Goal: Task Accomplishment & Management: Complete application form

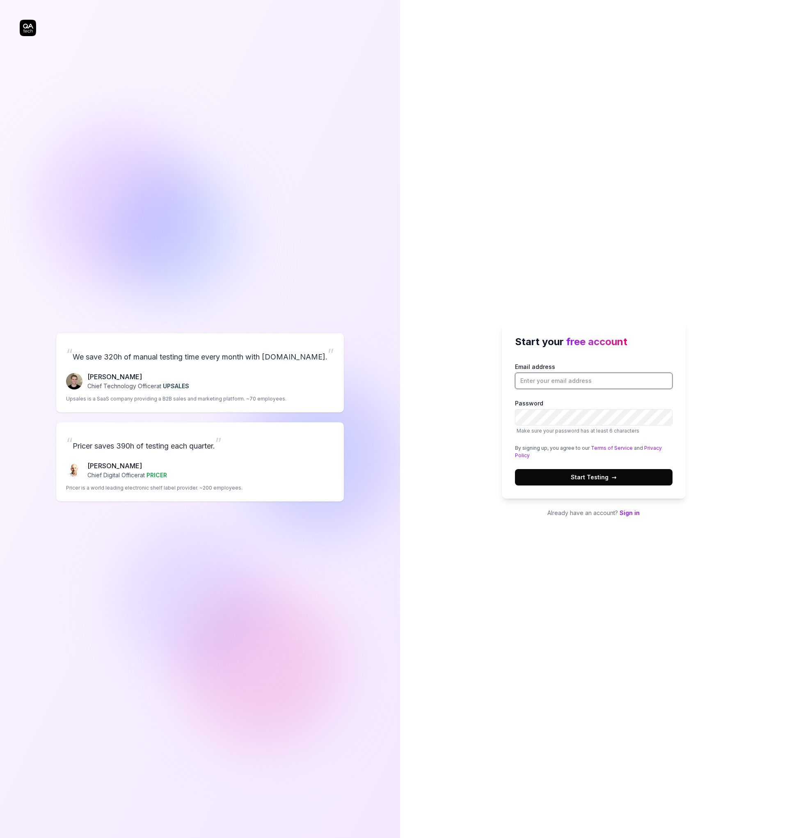
click at [567, 378] on input "Email address" at bounding box center [594, 381] width 158 height 16
type input "[EMAIL_ADDRESS]"
click at [611, 484] on button "Start Testing →" at bounding box center [594, 477] width 158 height 16
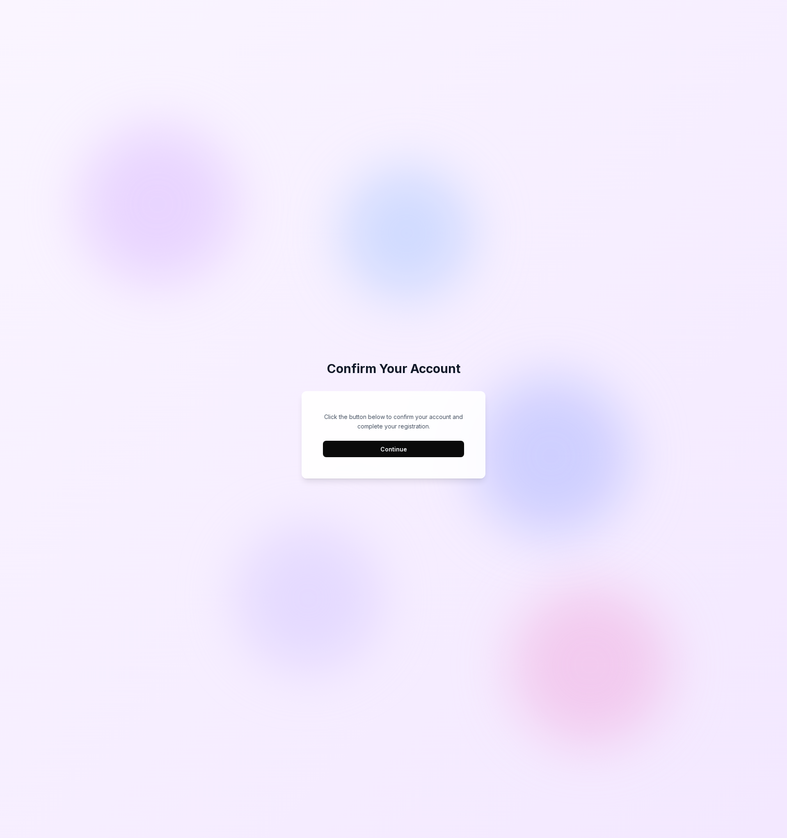
click at [408, 451] on button "Continue" at bounding box center [393, 449] width 141 height 16
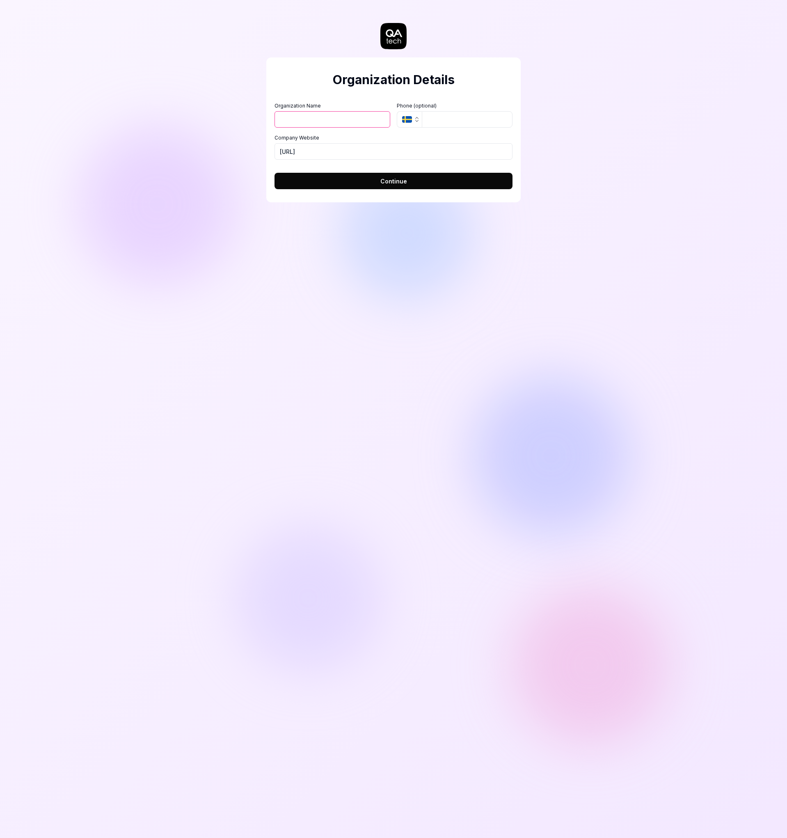
click at [334, 124] on input "Organization Name" at bounding box center [333, 119] width 116 height 16
type input "Ambitionz"
drag, startPoint x: 370, startPoint y: 150, endPoint x: 239, endPoint y: 149, distance: 130.9
click at [239, 149] on div "Organization Details Organization Name Ambitionz Organization Logo (Square mini…" at bounding box center [393, 419] width 787 height 838
click at [429, 183] on button "Continue" at bounding box center [394, 181] width 238 height 16
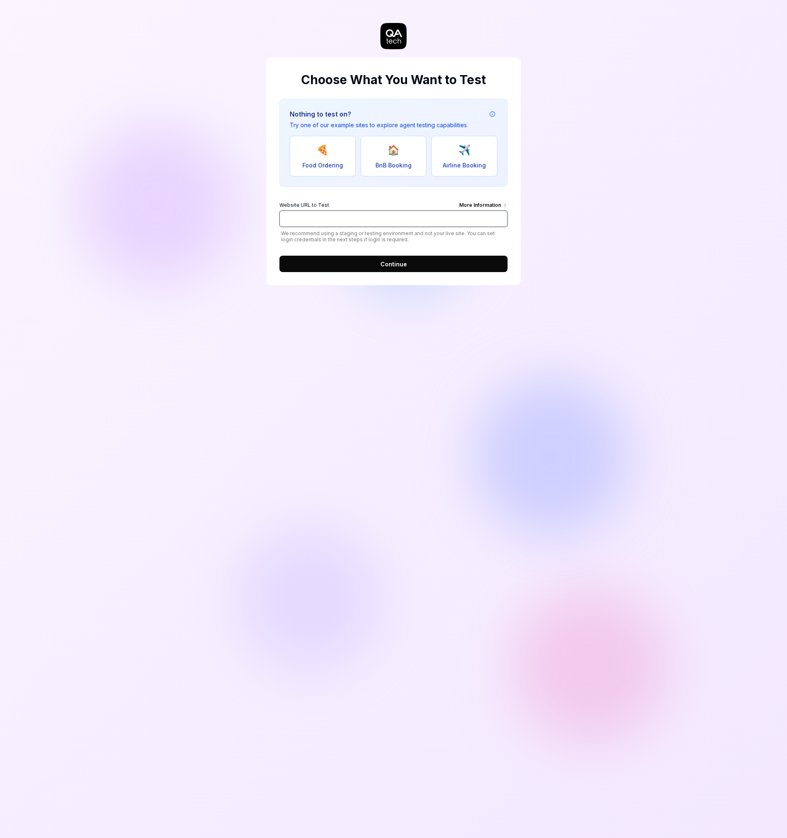
click at [433, 220] on input "Website URL to Test More Information" at bounding box center [393, 219] width 228 height 16
paste input "[URL]"
type input "[URL]"
click at [415, 262] on button "Continue" at bounding box center [393, 264] width 228 height 16
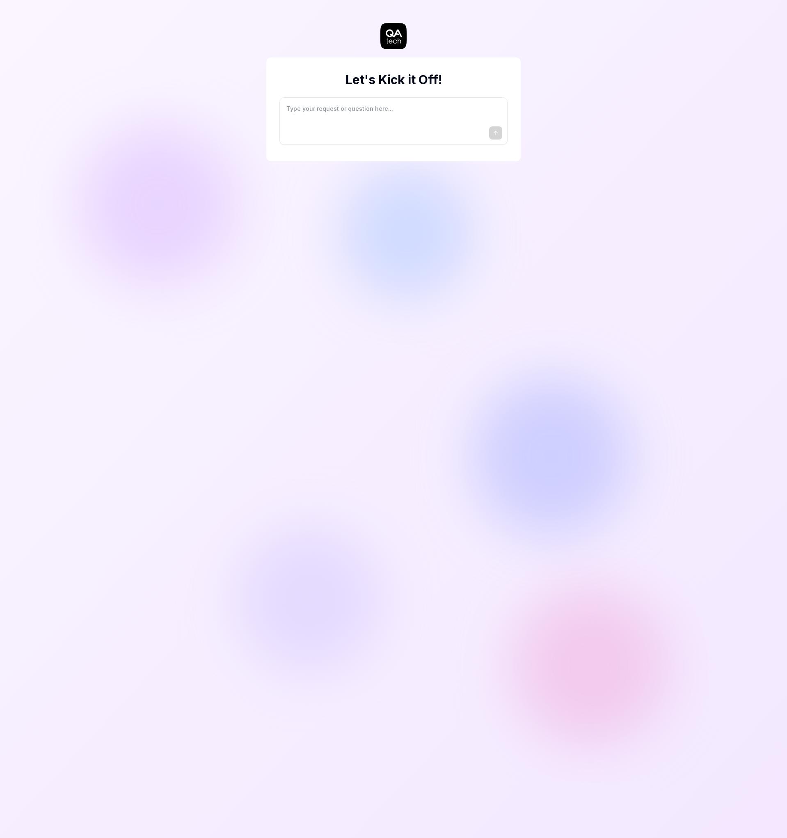
type textarea "*"
type textarea "I"
type textarea "*"
type textarea "I"
type textarea "*"
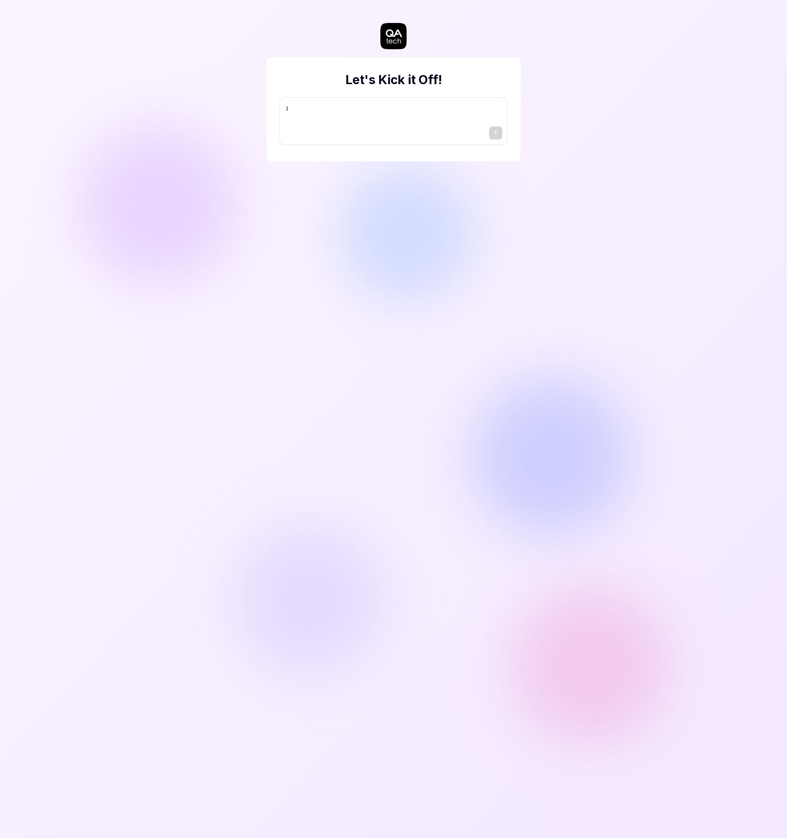
type textarea "I w"
type textarea "*"
type textarea "I wa"
type textarea "*"
type textarea "I wan"
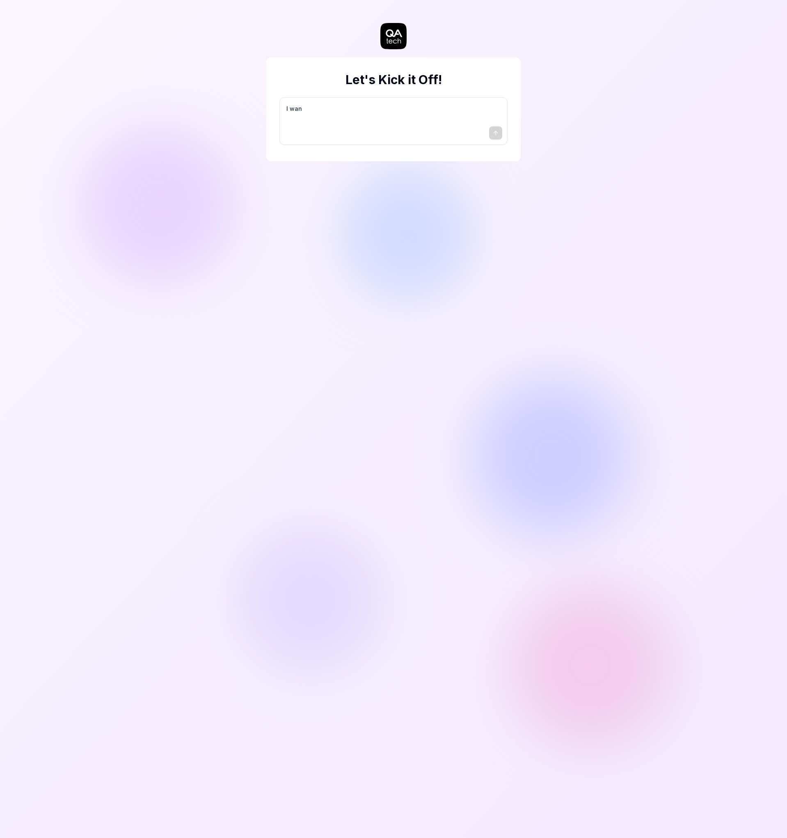
type textarea "*"
type textarea "I want"
type textarea "*"
type textarea "I want"
type textarea "*"
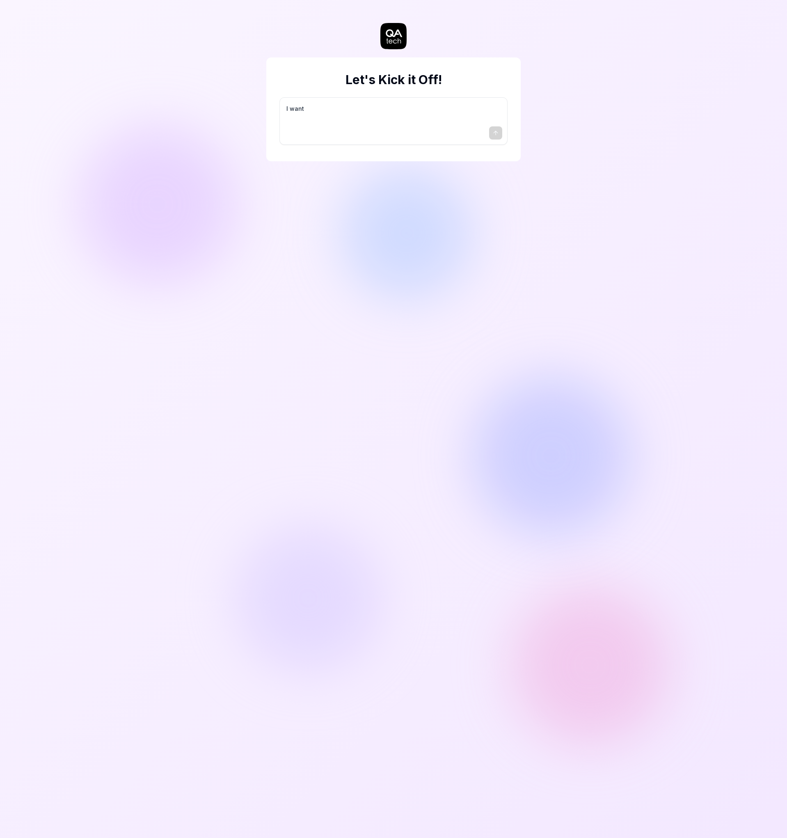
type textarea "I want a"
type textarea "*"
type textarea "I want a"
type textarea "*"
type textarea "I want a g"
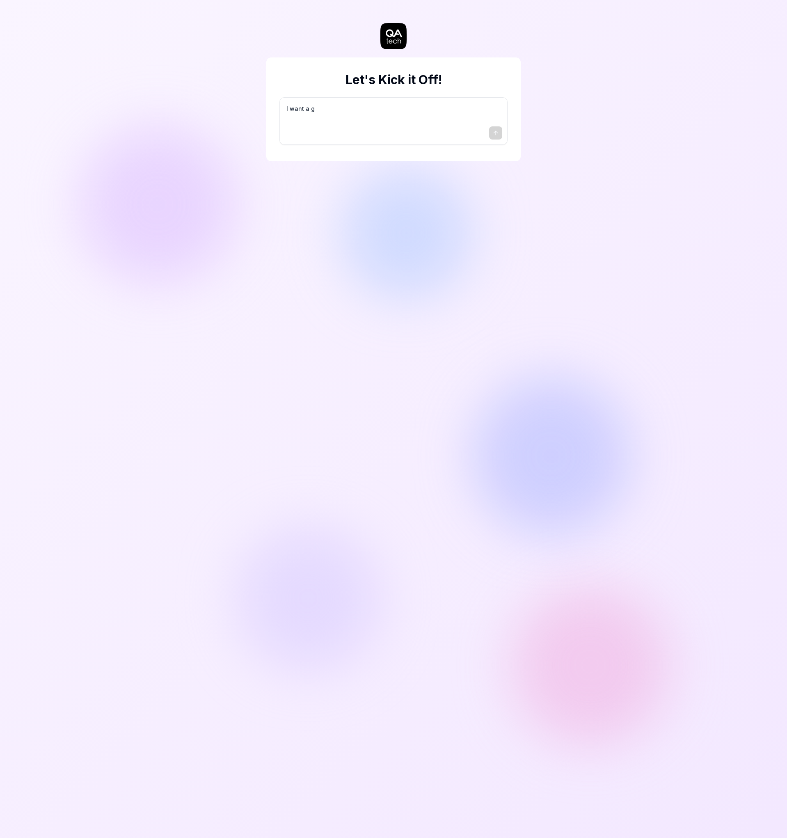
type textarea "*"
type textarea "I want a go"
type textarea "*"
type textarea "I want a goo"
type textarea "*"
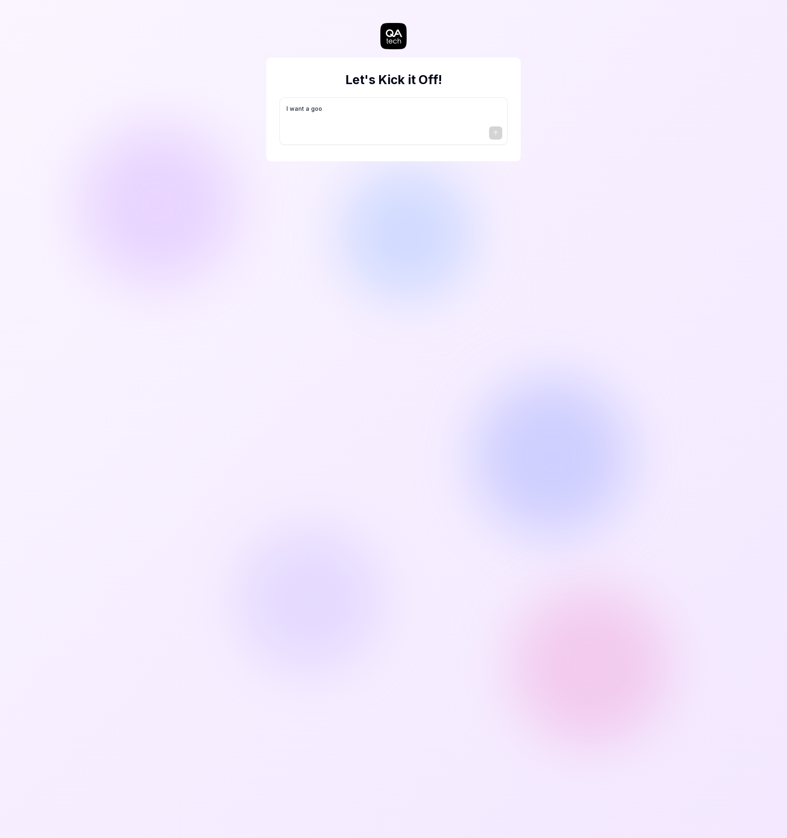
type textarea "I want a good"
type textarea "*"
type textarea "I want a good"
type textarea "*"
type textarea "I want a good t"
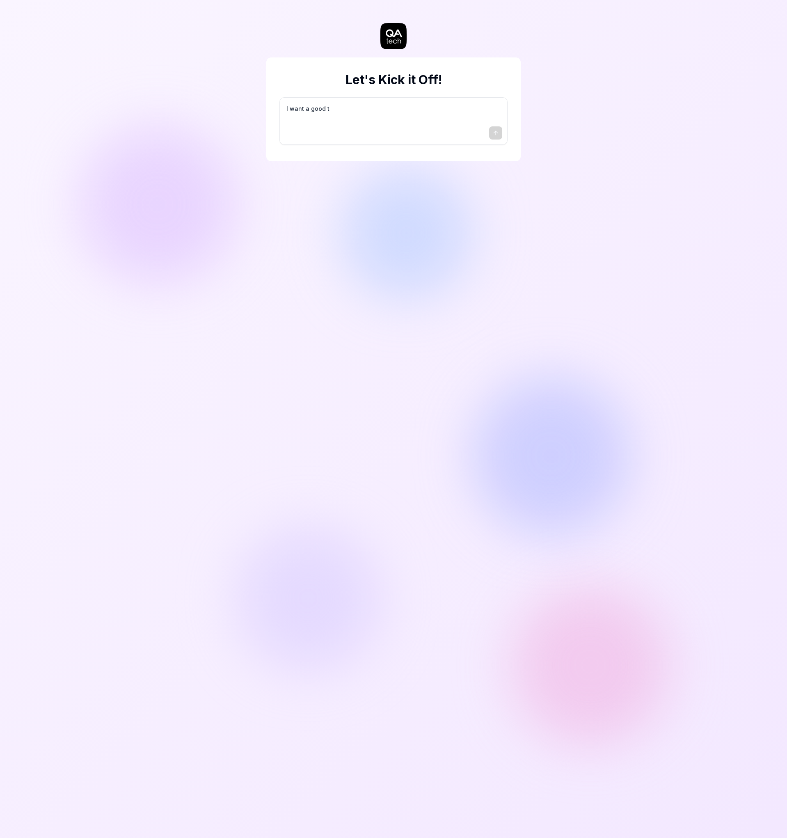
type textarea "*"
type textarea "I want a good te"
type textarea "*"
type textarea "I want a good tes"
type textarea "*"
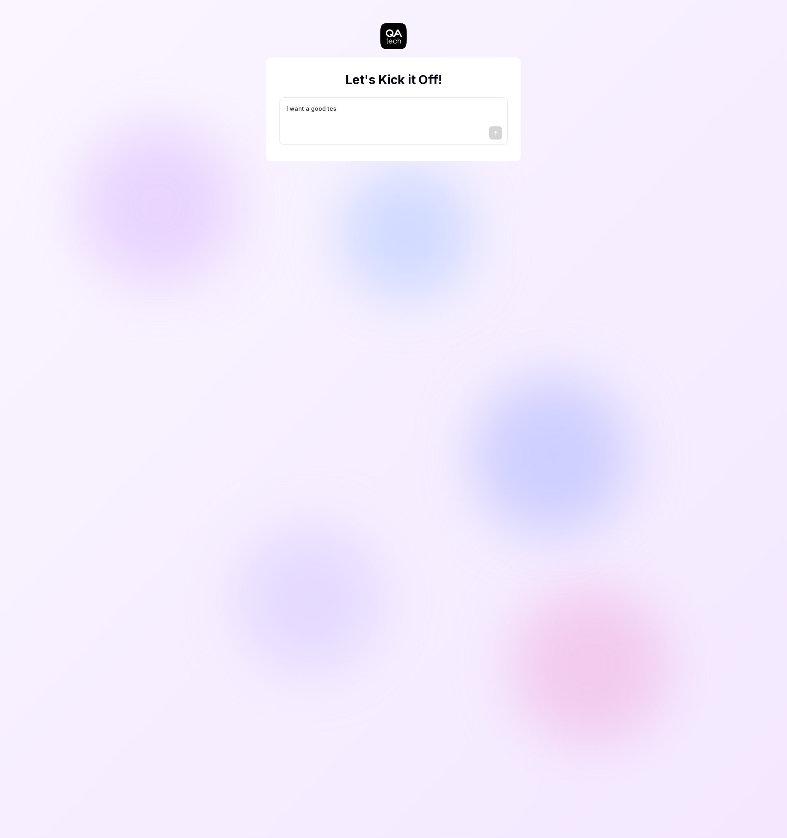
type textarea "I want a good test"
type textarea "*"
type textarea "I want a good test"
type textarea "*"
type textarea "I want a good test s"
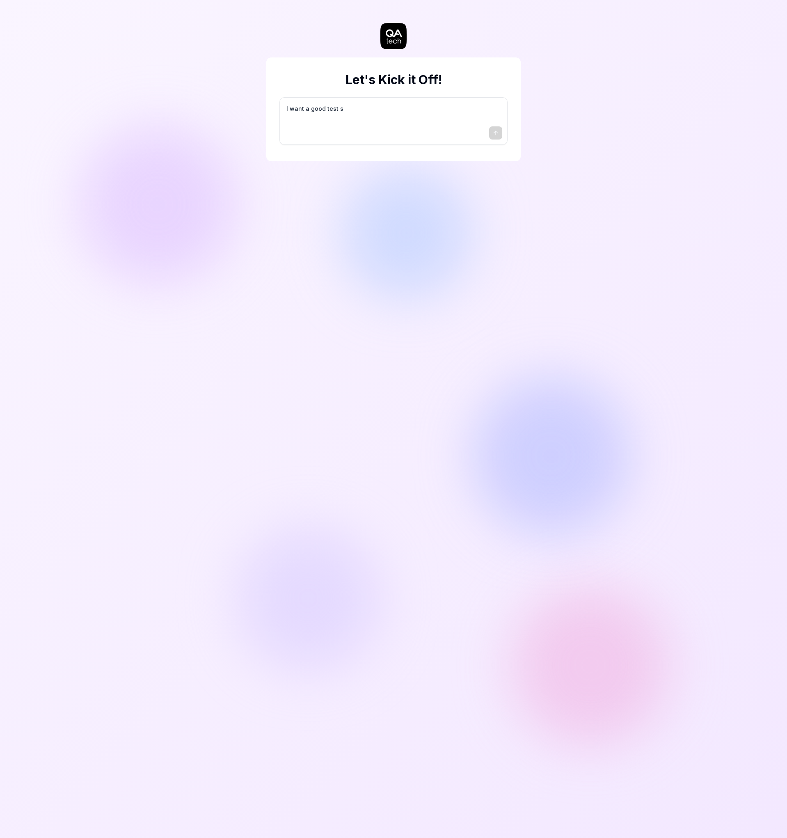
type textarea "*"
type textarea "I want a good test se"
type textarea "*"
type textarea "I want a good test set"
type textarea "*"
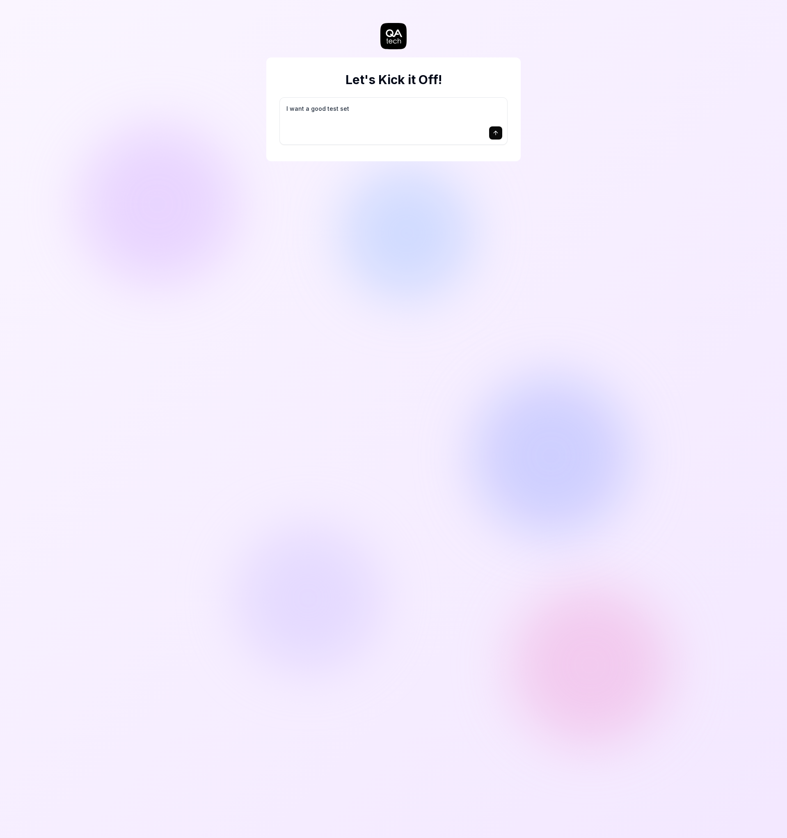
type textarea "I want a good test setu"
type textarea "*"
type textarea "I want a good test setup"
type textarea "*"
type textarea "I want a good test setup"
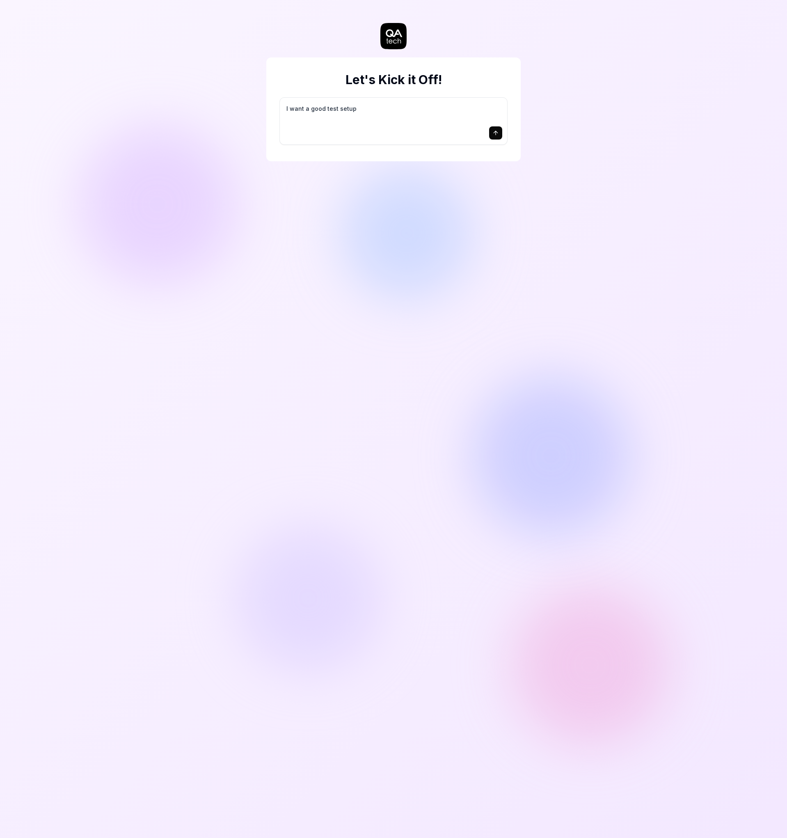
type textarea "*"
type textarea "I want a good test setup f"
type textarea "*"
type textarea "I want a good test setup fo"
type textarea "*"
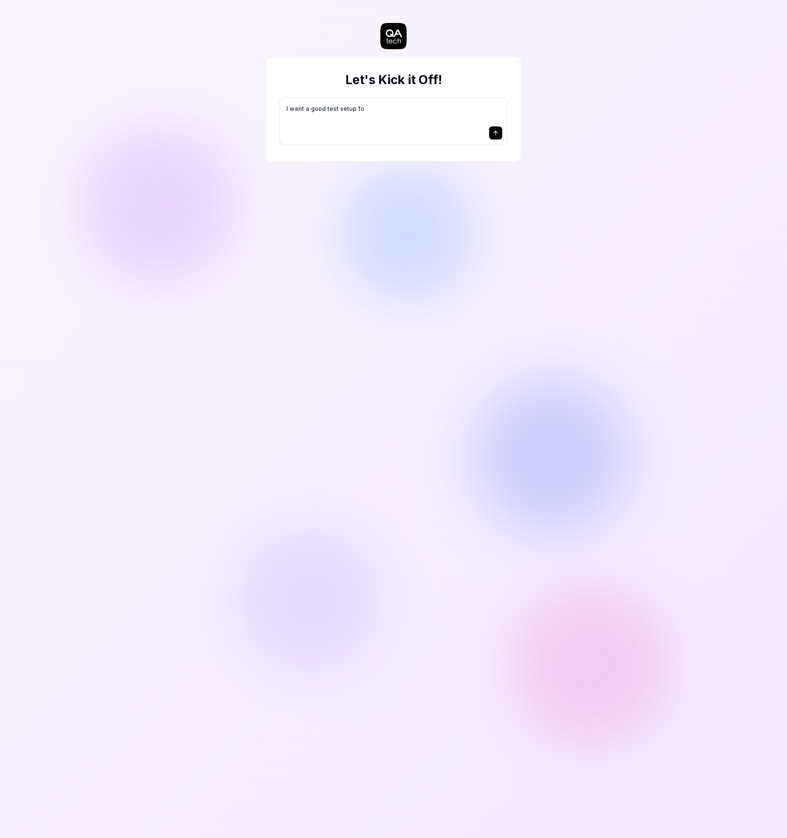
type textarea "I want a good test setup for"
type textarea "*"
type textarea "I want a good test setup for"
type textarea "*"
type textarea "I want a good test setup for m"
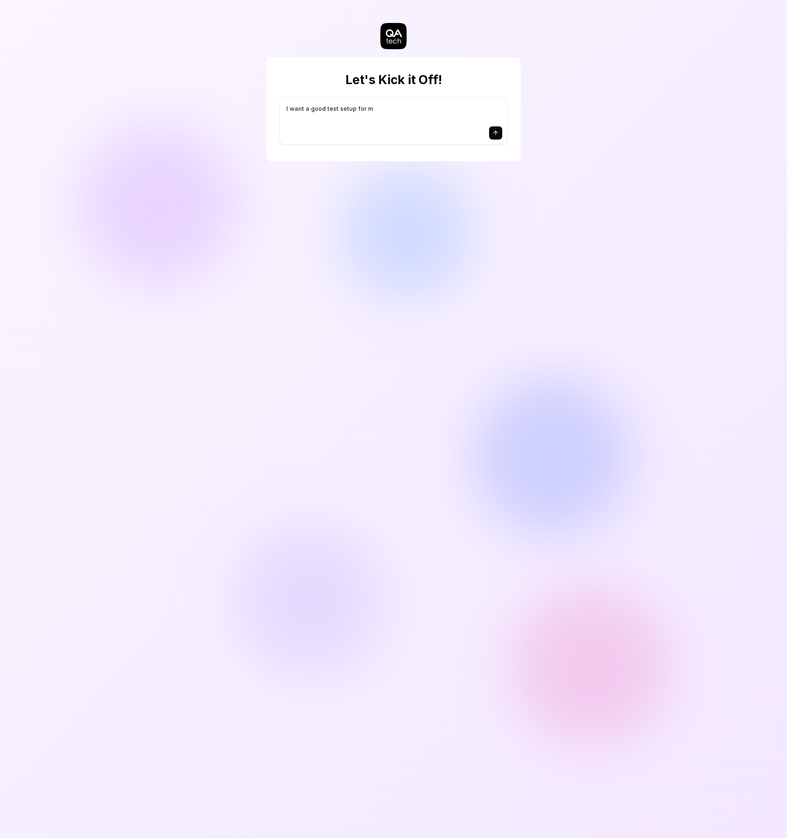
type textarea "*"
type textarea "I want a good test setup for my"
type textarea "*"
type textarea "I want a good test setup for my"
type textarea "*"
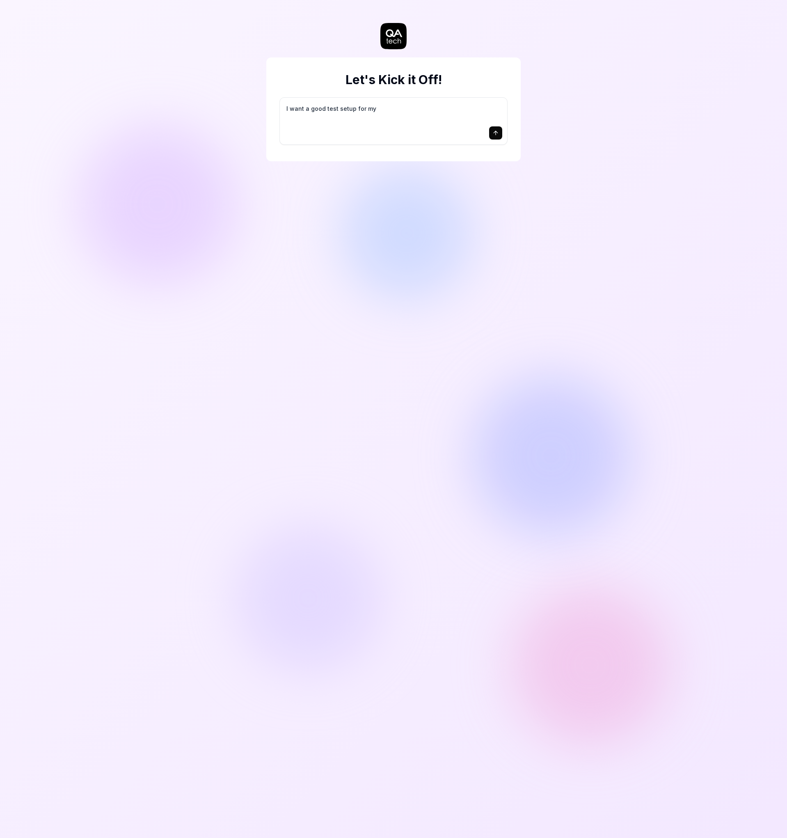
type textarea "I want a good test setup for my s"
type textarea "*"
type textarea "I want a good test setup for my si"
type textarea "*"
type textarea "I want a good test setup for my sit"
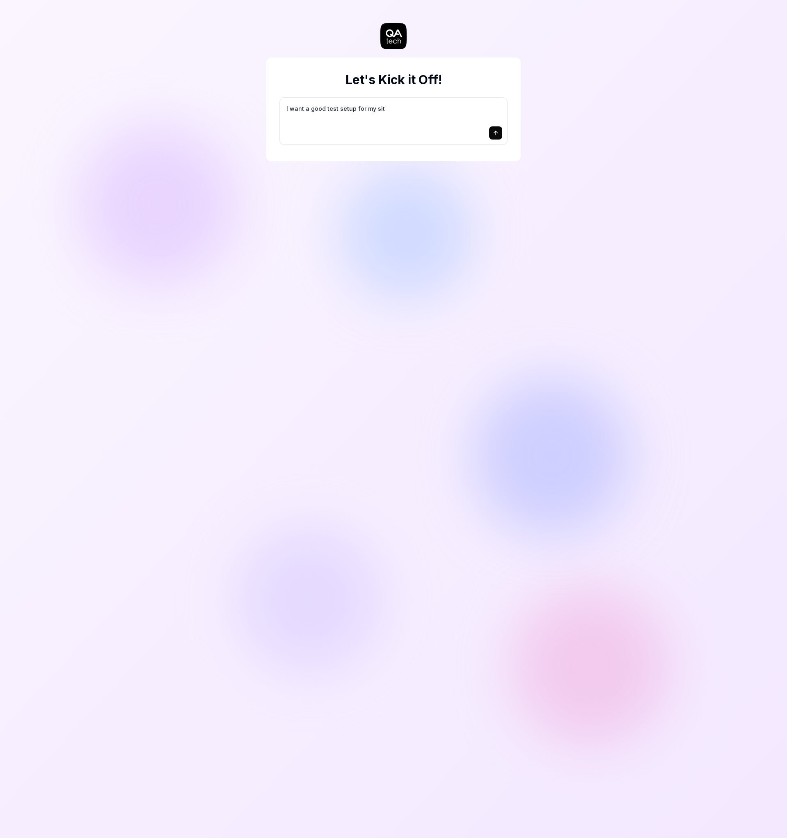
type textarea "*"
type textarea "I want a good test setup for my site"
type textarea "*"
type textarea "I want a good test setup for my site"
type textarea "*"
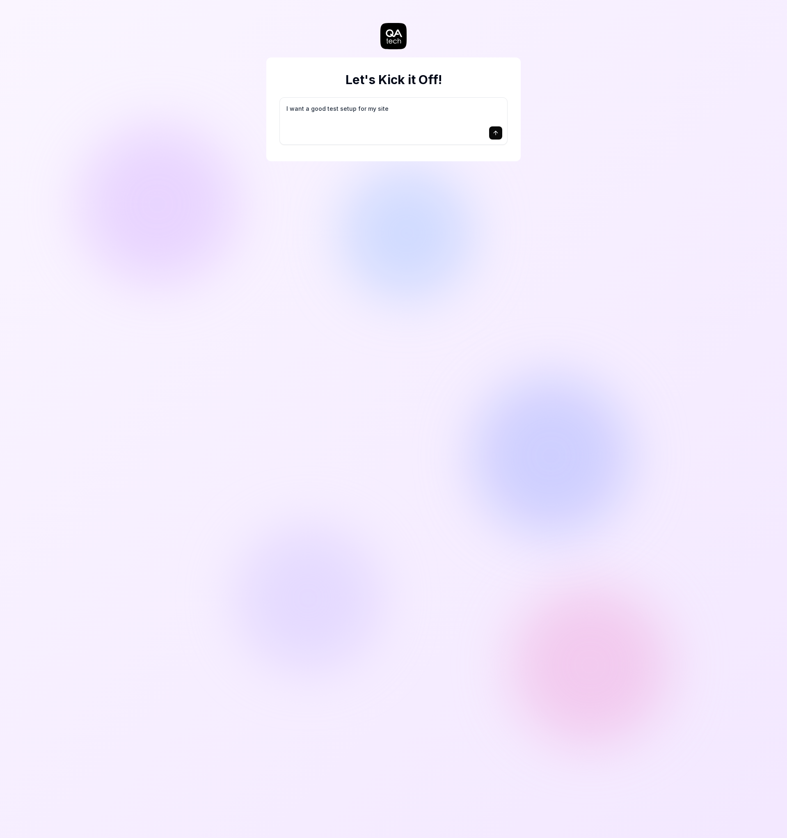
type textarea "I want a good test setup for my site -"
type textarea "*"
type textarea "I want a good test setup for my site -"
type textarea "*"
type textarea "I want a good test setup for my site - h"
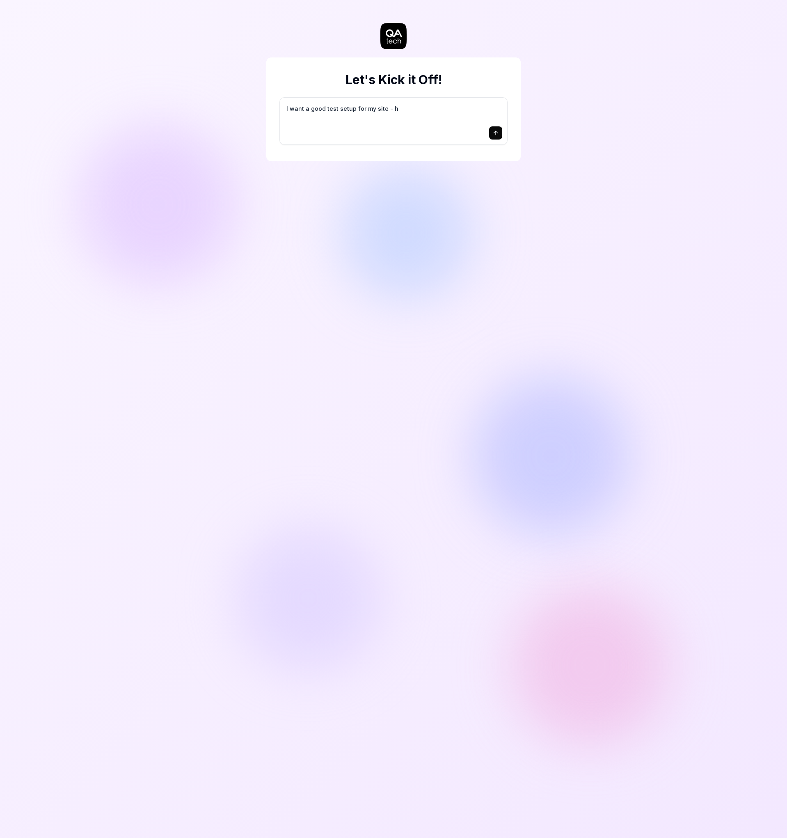
type textarea "*"
type textarea "I want a good test setup for my site - he"
type textarea "*"
type textarea "I want a good test setup for my site - hel"
type textarea "*"
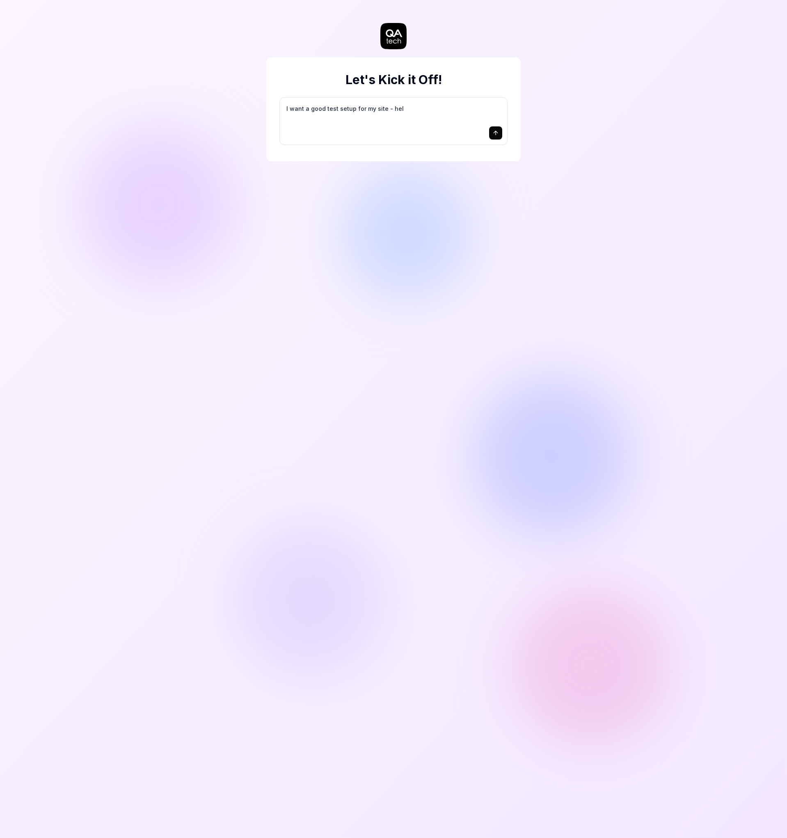
type textarea "I want a good test setup for my site - help"
type textarea "*"
type textarea "I want a good test setup for my site - help"
type textarea "*"
type textarea "I want a good test setup for my site - help m"
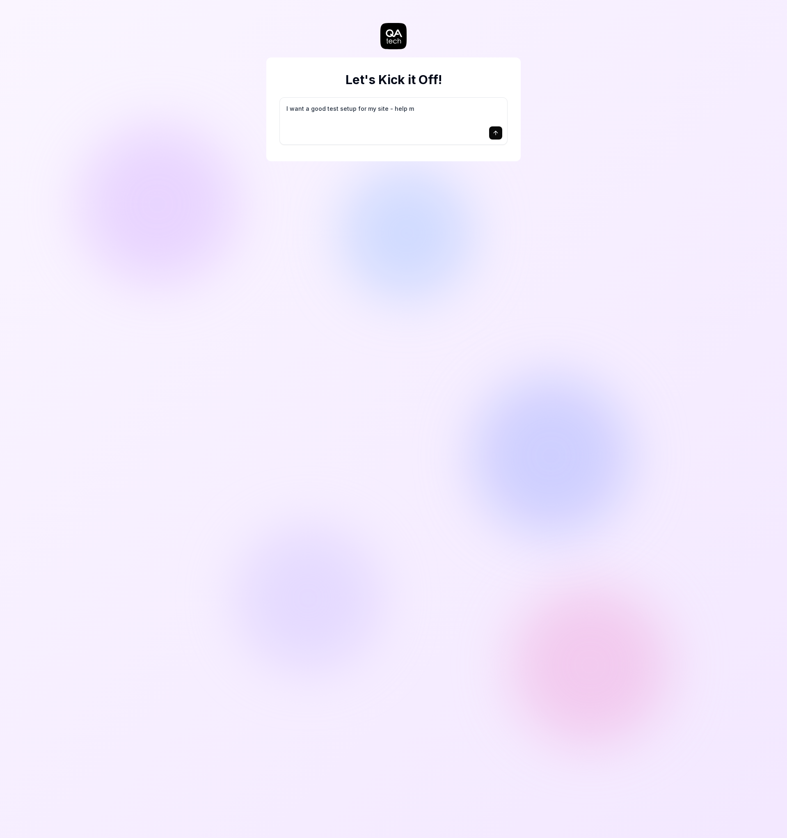
type textarea "*"
type textarea "I want a good test setup for my site - help me"
type textarea "*"
type textarea "I want a good test setup for my site - help me"
type textarea "*"
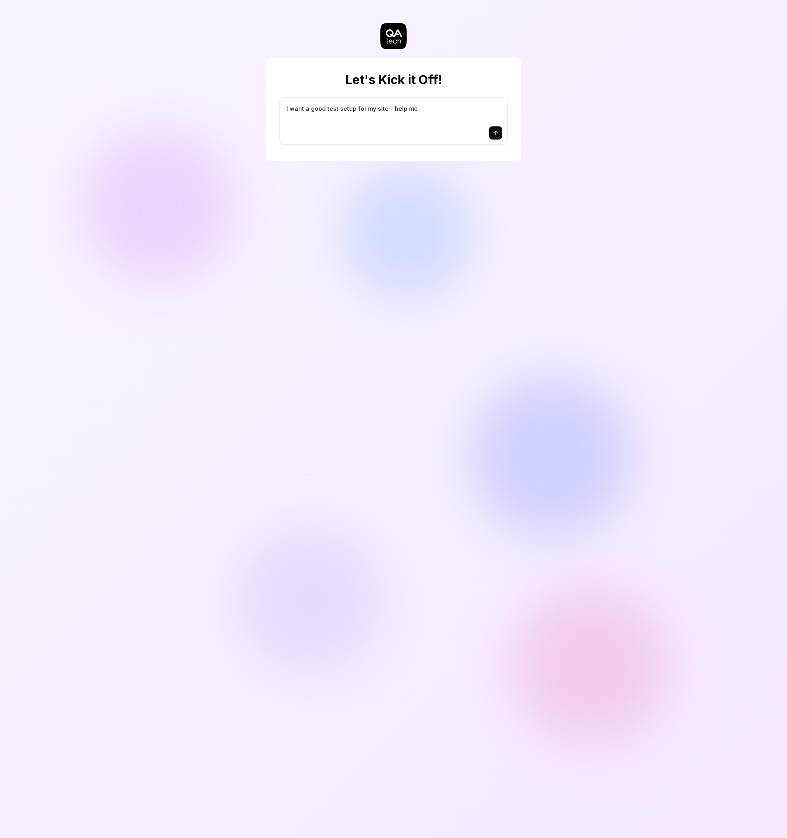
type textarea "I want a good test setup for my site - help me c"
type textarea "*"
type textarea "I want a good test setup for my site - help me cr"
type textarea "*"
type textarea "I want a good test setup for my site - help me cre"
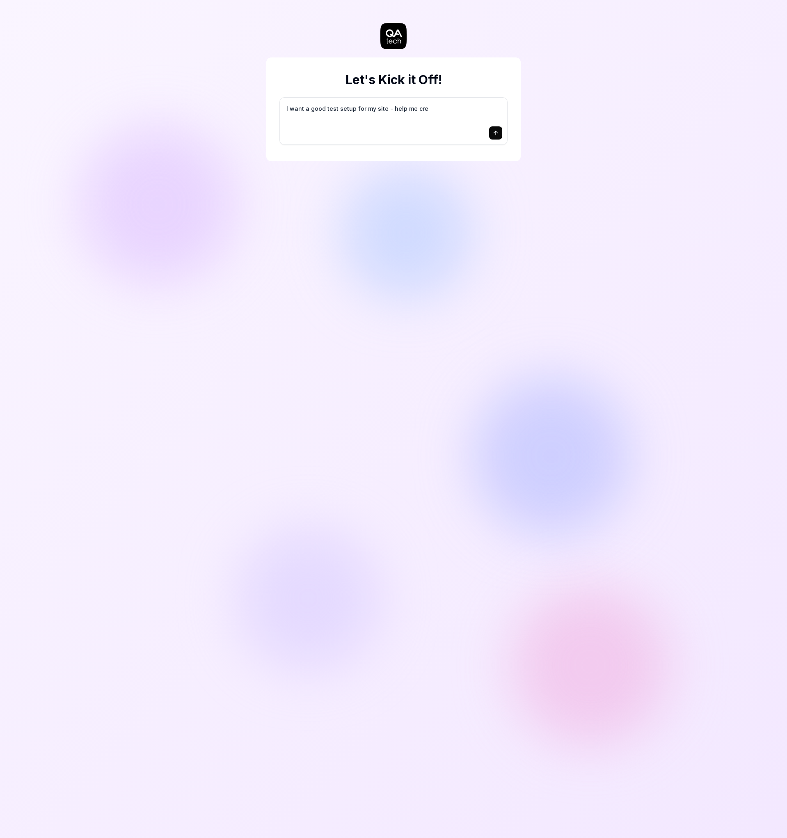
type textarea "*"
type textarea "I want a good test setup for my site - help me crea"
type textarea "*"
type textarea "I want a good test setup for my site - help me creat"
type textarea "*"
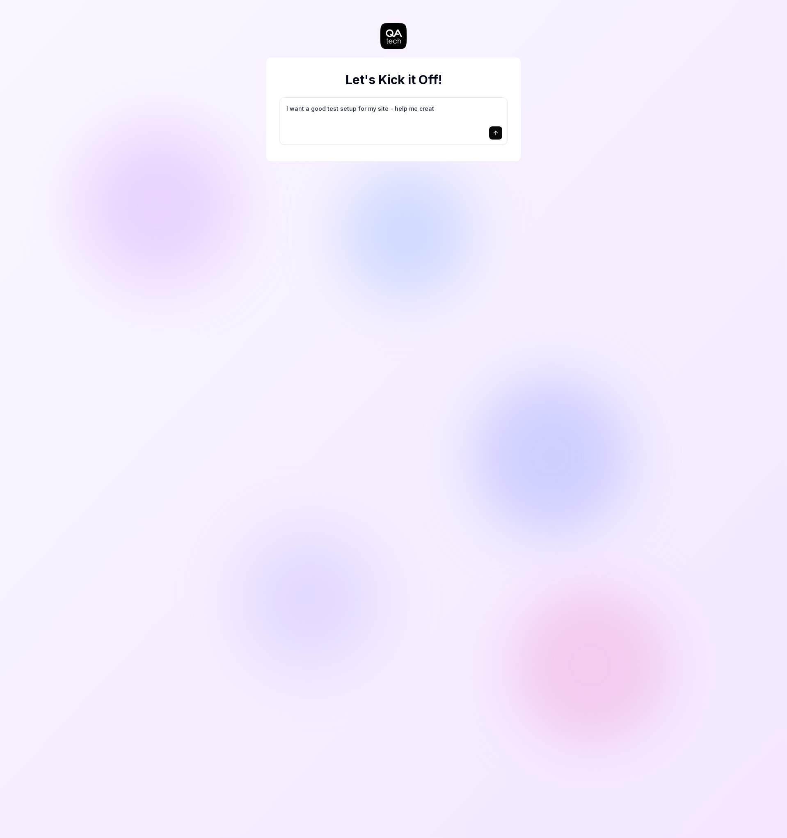
type textarea "I want a good test setup for my site - help me create"
type textarea "*"
type textarea "I want a good test setup for my site - help me create"
type textarea "*"
type textarea "I want a good test setup for my site - help me create t"
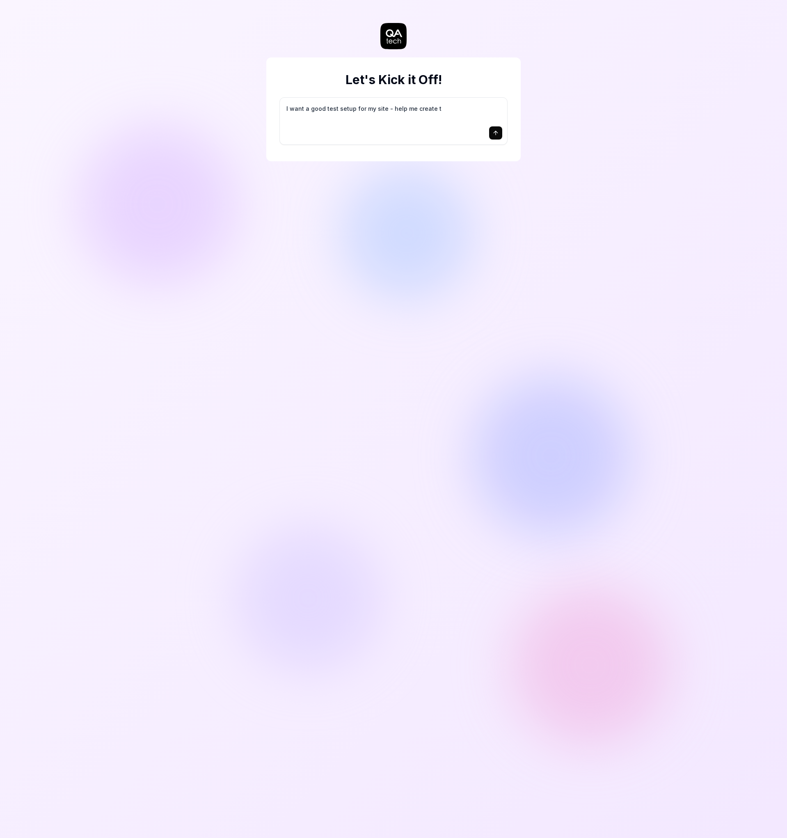
type textarea "*"
type textarea "I want a good test setup for my site - help me create th"
type textarea "*"
type textarea "I want a good test setup for my site - help me create the"
type textarea "*"
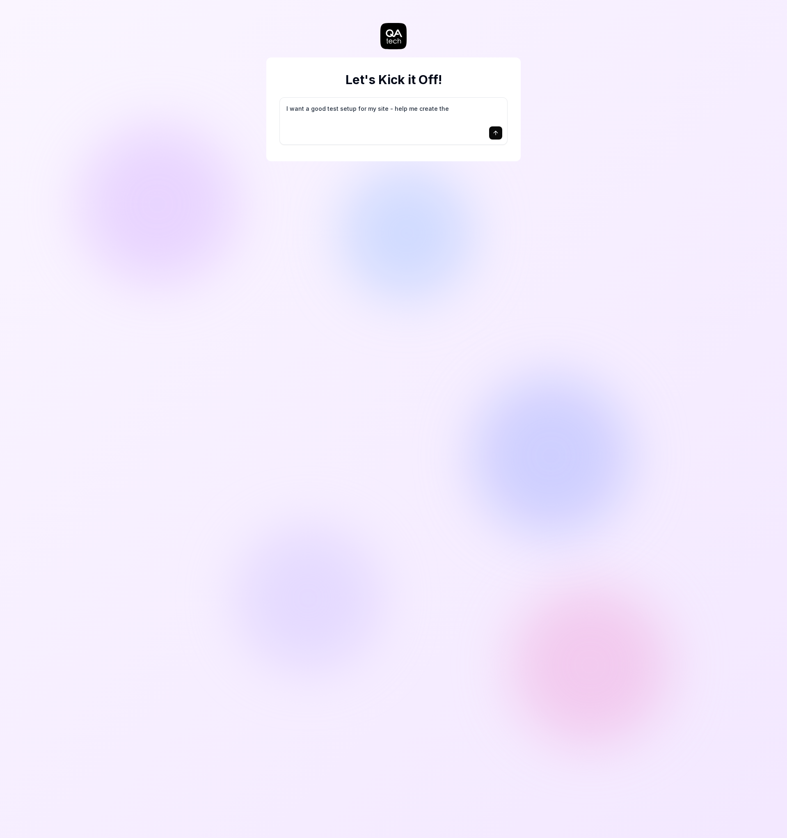
type textarea "I want a good test setup for my site - help me create the"
type textarea "*"
type textarea "I want a good test setup for my site - help me create the f"
type textarea "*"
type textarea "I want a good test setup for my site - help me create the fi"
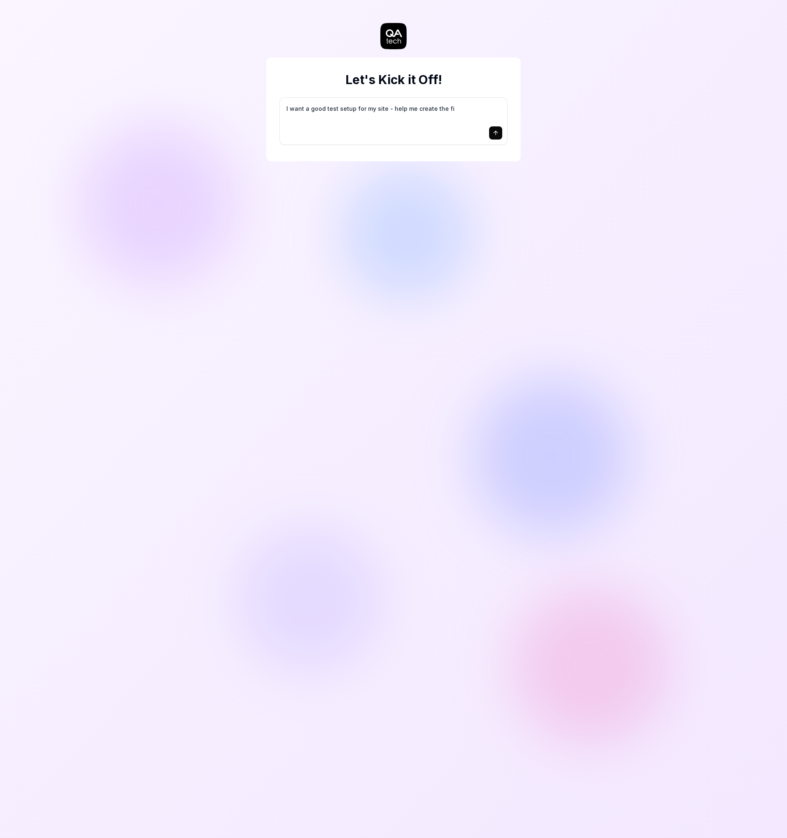
type textarea "*"
type textarea "I want a good test setup for my site - help me create the fir"
type textarea "*"
type textarea "I want a good test setup for my site - help me create the firs"
type textarea "*"
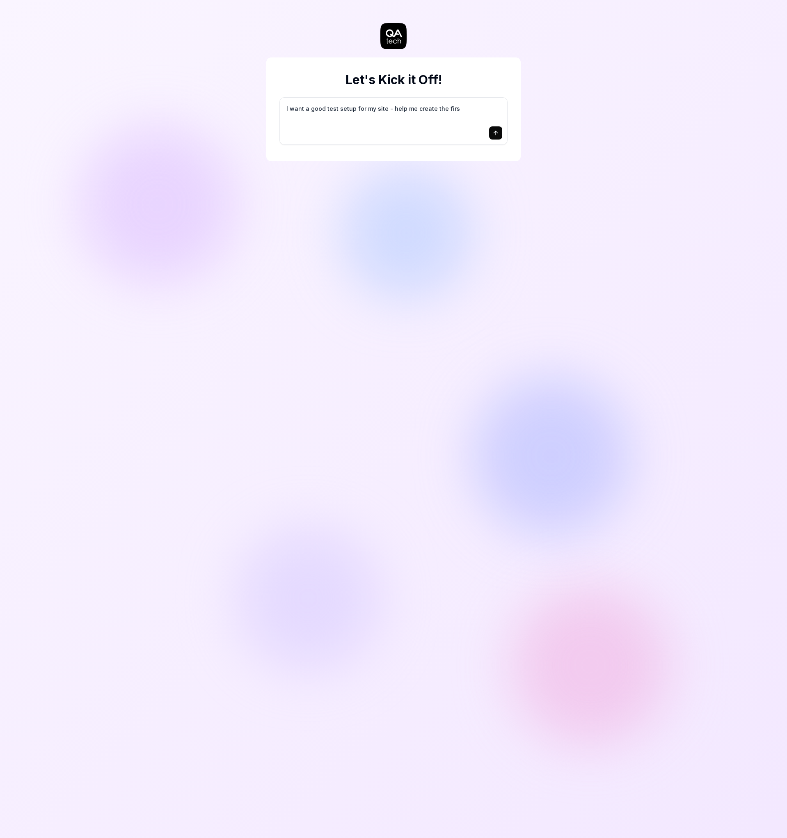
type textarea "I want a good test setup for my site - help me create the first"
type textarea "*"
type textarea "I want a good test setup for my site - help me create the first"
type textarea "*"
type textarea "I want a good test setup for my site - help me create the first 3"
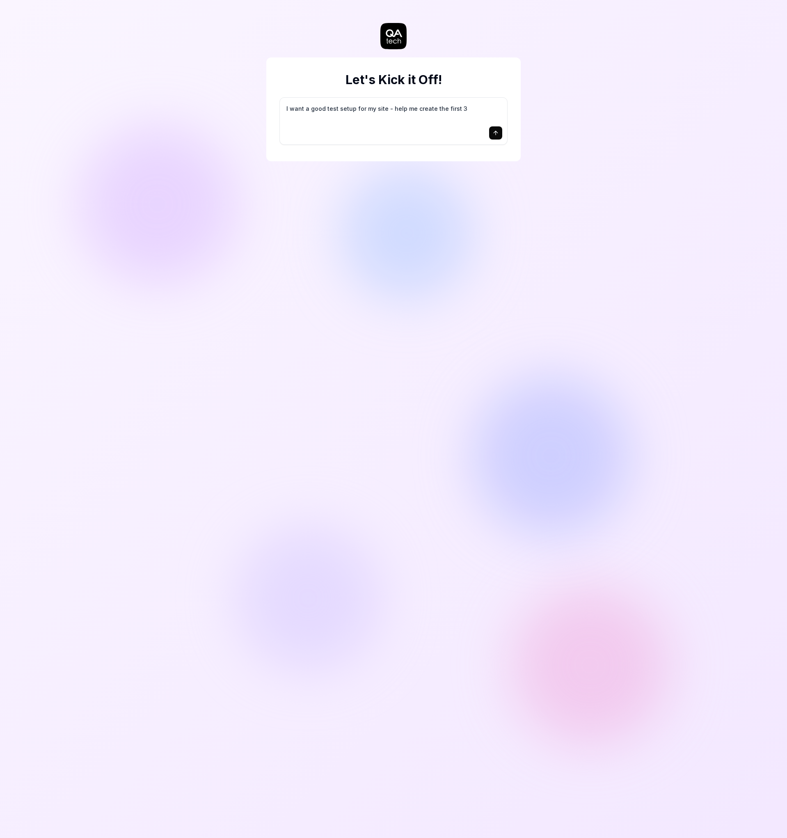
type textarea "*"
type textarea "I want a good test setup for my site - help me create the first 3-"
type textarea "*"
type textarea "I want a good test setup for my site - help me create the first 3-5"
type textarea "*"
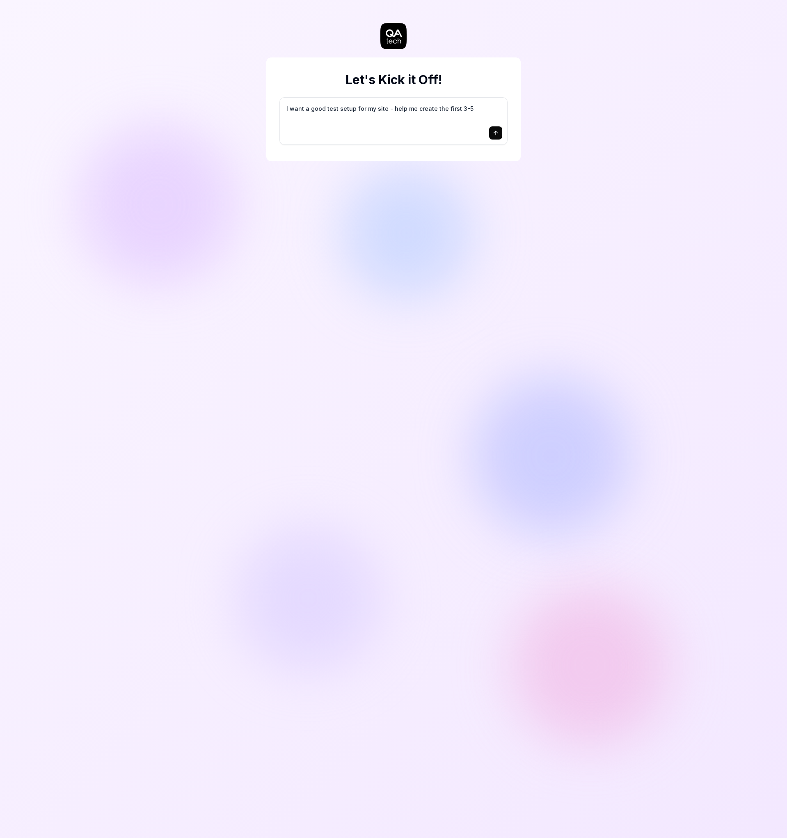
type textarea "I want a good test setup for my site - help me create the first 3-5"
type textarea "*"
type textarea "I want a good test setup for my site - help me create the first 3-5 t"
type textarea "*"
type textarea "I want a good test setup for my site - help me create the first 3-5 te"
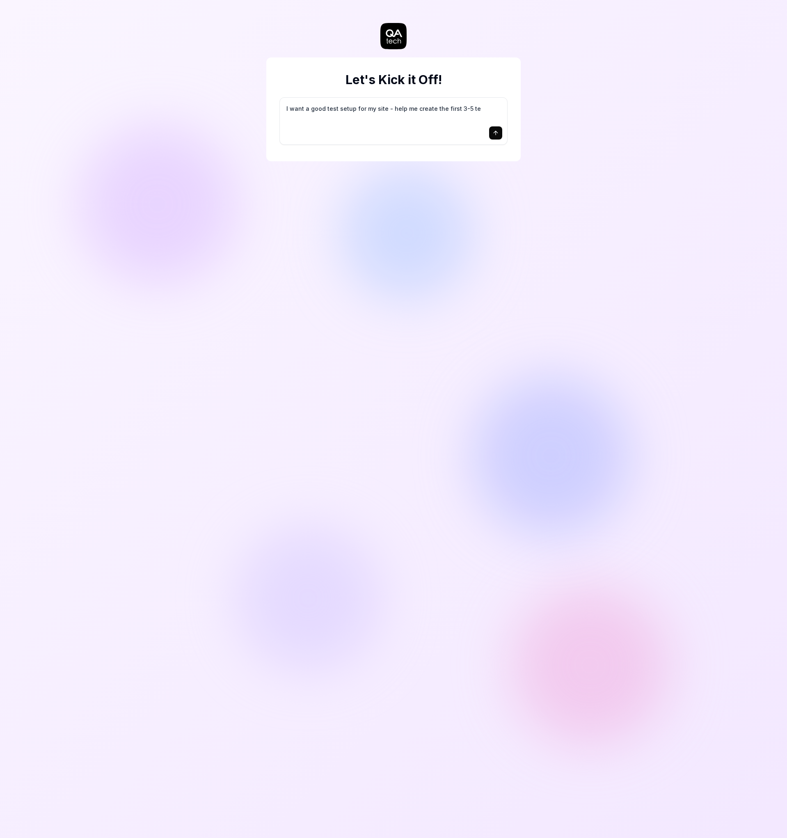
type textarea "*"
type textarea "I want a good test setup for my site - help me create the first 3-5 tes"
type textarea "*"
type textarea "I want a good test setup for my site - help me create the first 3-5 test"
type textarea "*"
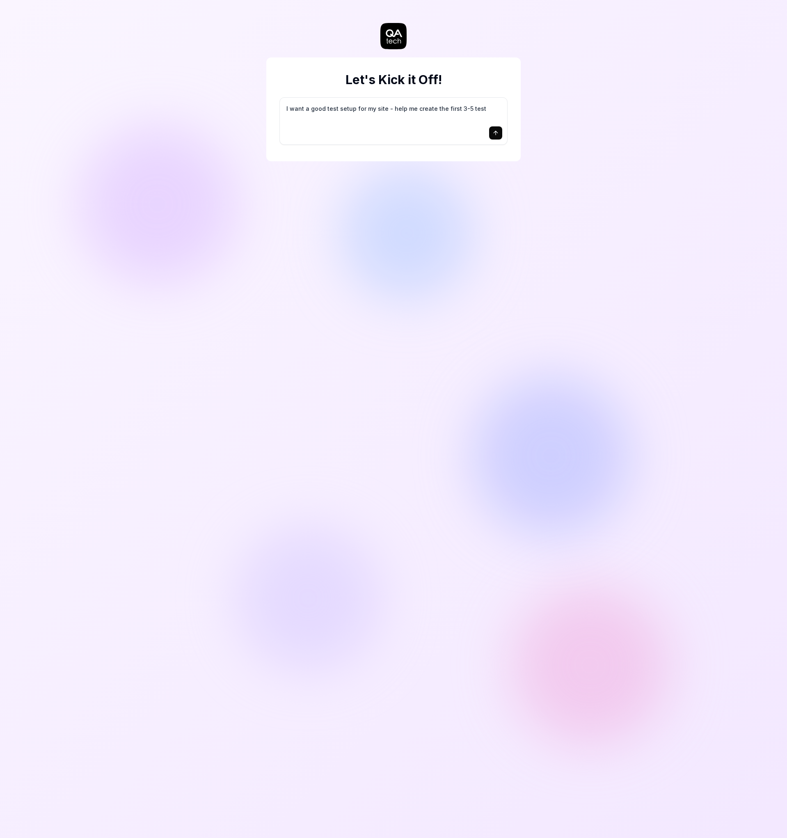
type textarea "I want a good test setup for my site - help me create the first 3-5 test"
type textarea "*"
type textarea "I want a good test setup for my site - help me create the first 3-5 test c"
type textarea "*"
type textarea "I want a good test setup for my site - help me create the first 3-5 test ca"
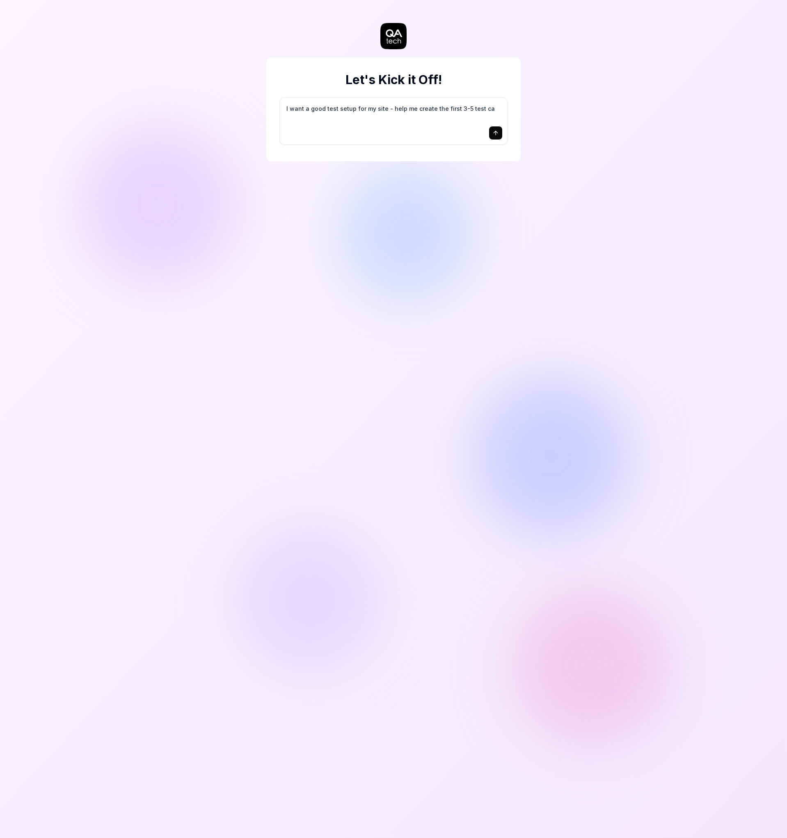
type textarea "*"
type textarea "I want a good test setup for my site - help me create the first 3-5 test cas"
type textarea "*"
type textarea "I want a good test setup for my site - help me create the first 3-5 test case"
type textarea "*"
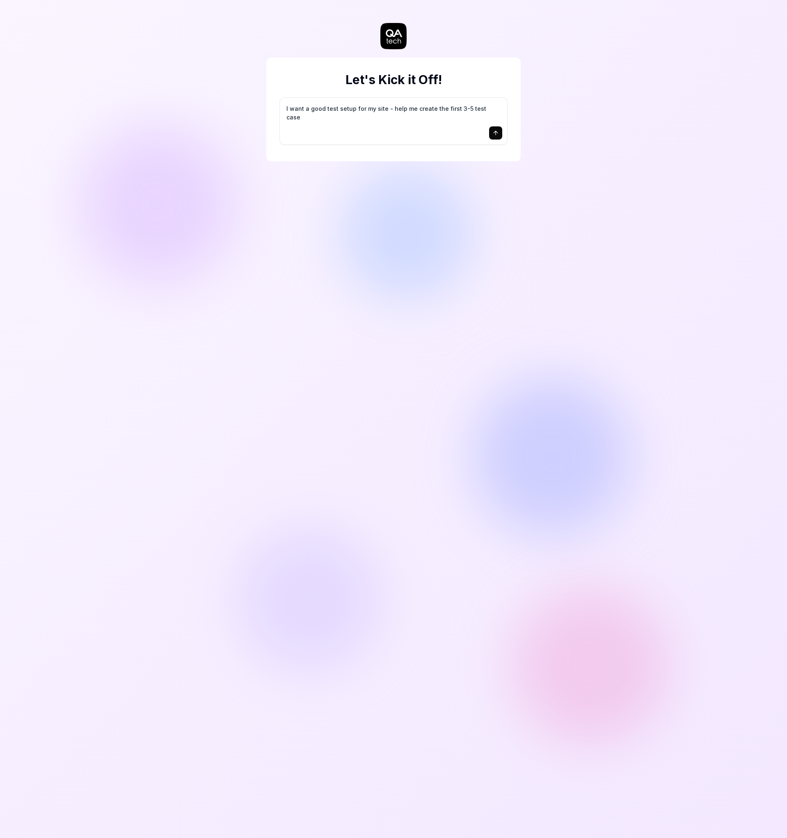
type textarea "I want a good test setup for my site - help me create the first 3-5 test cases"
click at [498, 127] on button "submit" at bounding box center [495, 132] width 13 height 13
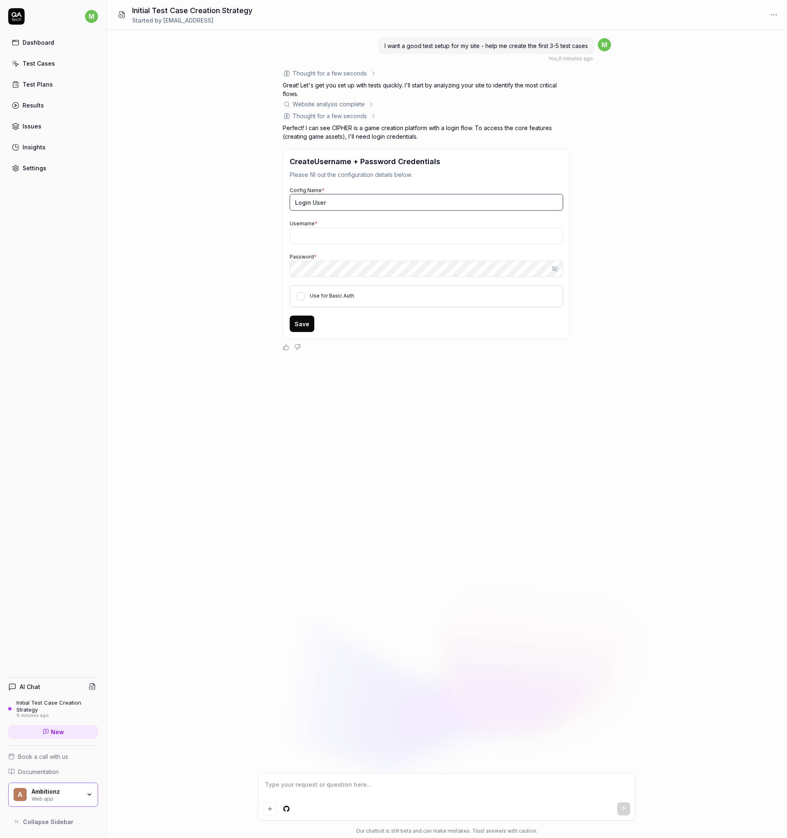
click at [448, 201] on input "Login User" at bounding box center [426, 202] width 273 height 16
click at [304, 299] on button "Use for Basic Auth" at bounding box center [301, 296] width 8 height 8
click at [400, 201] on input "Login User" at bounding box center [426, 202] width 273 height 16
type textarea "*"
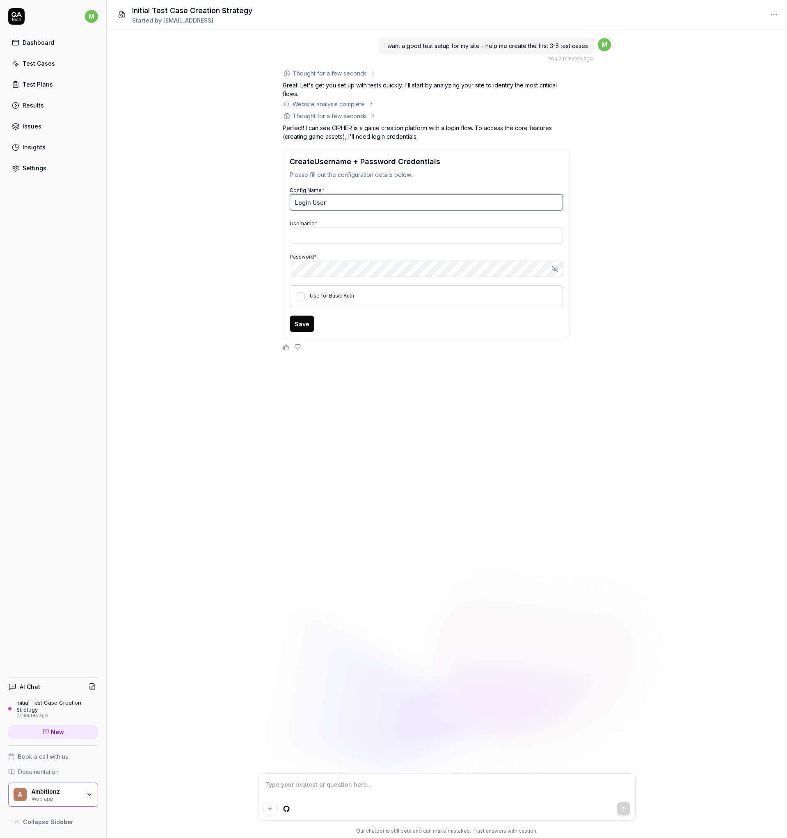
click at [400, 201] on input "Login User" at bounding box center [426, 202] width 273 height 16
drag, startPoint x: 401, startPoint y: 199, endPoint x: 296, endPoint y: 210, distance: 105.7
click at [296, 211] on div "Config Name * Login User Username * Password * Show password Use for Basic Auth" at bounding box center [426, 247] width 273 height 122
click at [351, 200] on input "Login User" at bounding box center [426, 202] width 273 height 16
drag, startPoint x: 351, startPoint y: 200, endPoint x: 247, endPoint y: 201, distance: 104.7
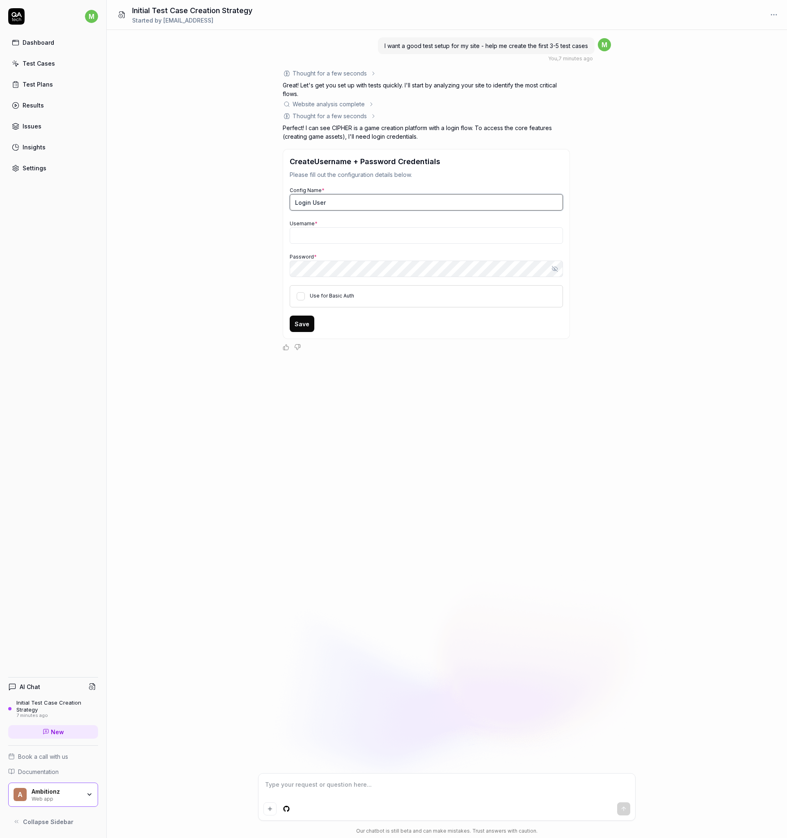
click at [247, 201] on div "I want a good test setup for my site - help me create the first 3-5 test cases …" at bounding box center [447, 401] width 680 height 743
click at [509, 202] on input "Login User" at bounding box center [426, 202] width 273 height 16
type input "Login User - [PERSON_NAME]"
type textarea "*"
type input "mark"
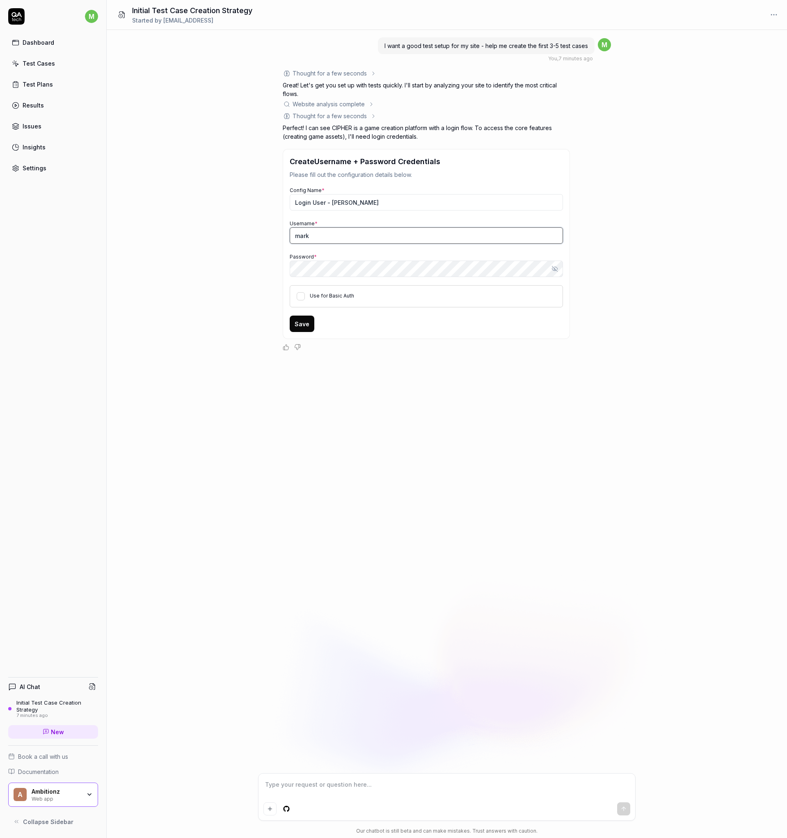
type textarea "*"
type input "[EMAIL_ADDRESS]"
click at [554, 271] on icon "button" at bounding box center [555, 269] width 7 height 7
click at [210, 277] on div "I want a good test setup for my site - help me create the first 3-5 test cases …" at bounding box center [447, 401] width 680 height 743
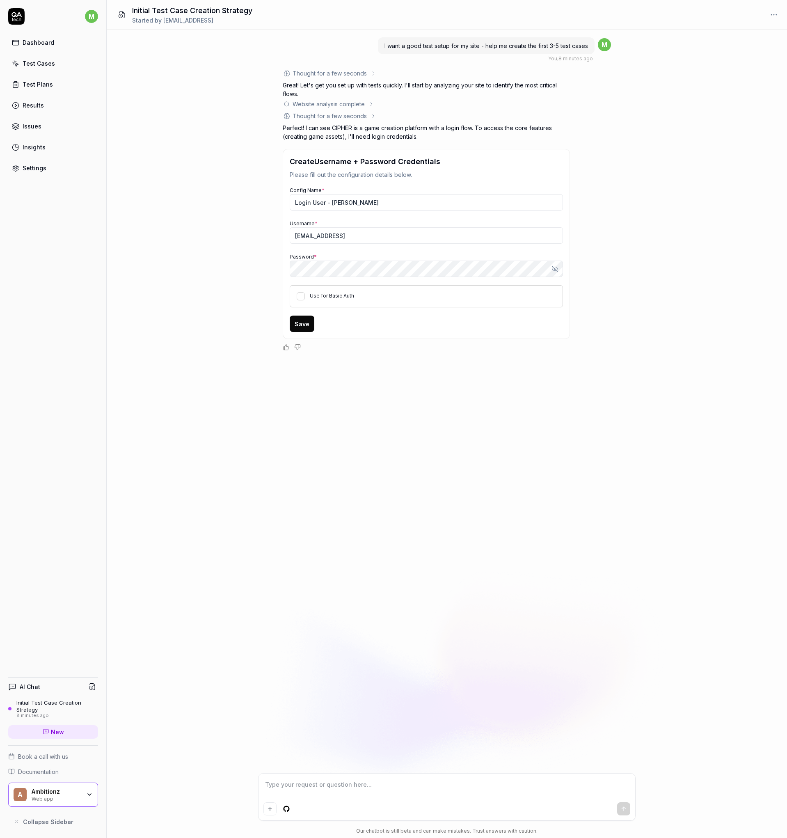
click at [430, 403] on div "I want a good test setup for my site - help me create the first 3-5 test cases …" at bounding box center [447, 401] width 680 height 743
click at [299, 297] on button "Use for Basic Auth" at bounding box center [301, 296] width 8 height 8
click at [604, 419] on div "I want a good test setup for my site - help me create the first 3-5 test cases …" at bounding box center [447, 401] width 680 height 743
click at [375, 790] on textarea at bounding box center [446, 789] width 367 height 21
type textarea "*"
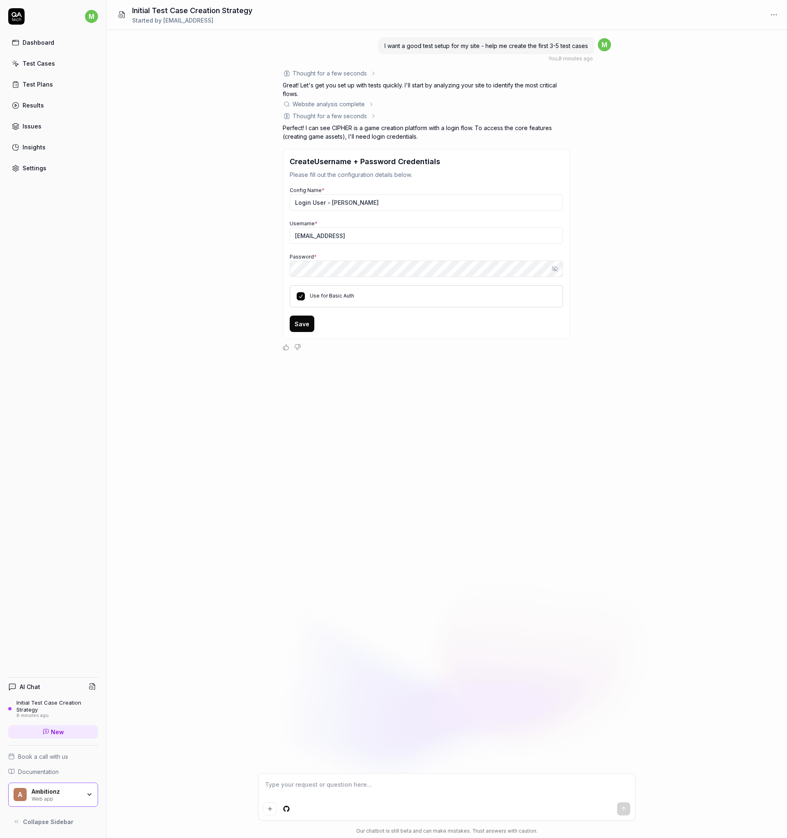
type textarea "t"
type textarea "*"
type textarea "th"
type textarea "*"
type textarea "the"
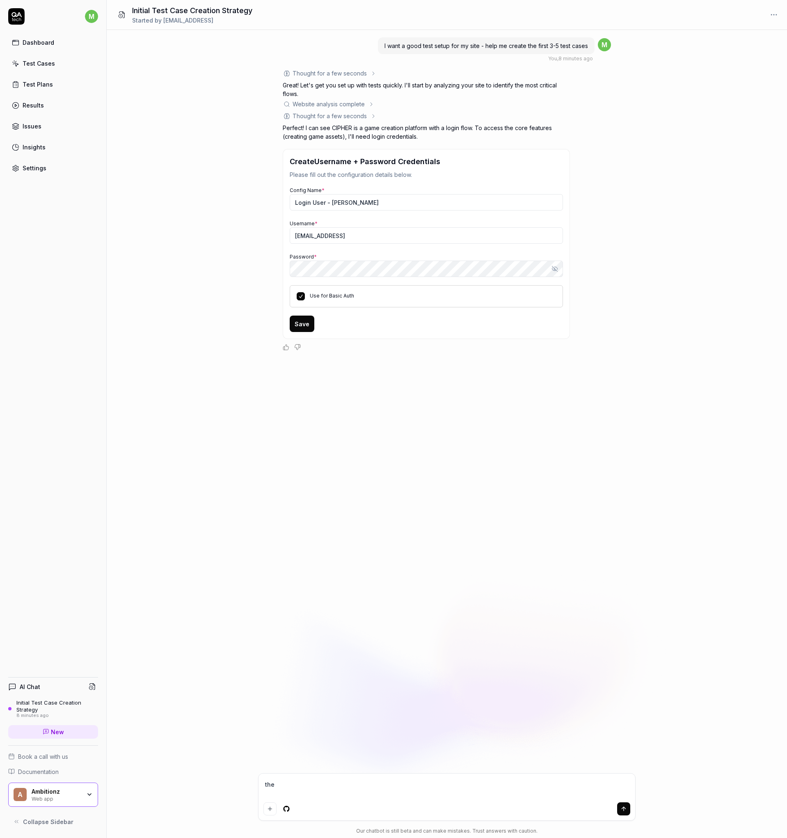
type textarea "*"
type textarea "the"
type textarea "*"
type textarea "the u"
type textarea "*"
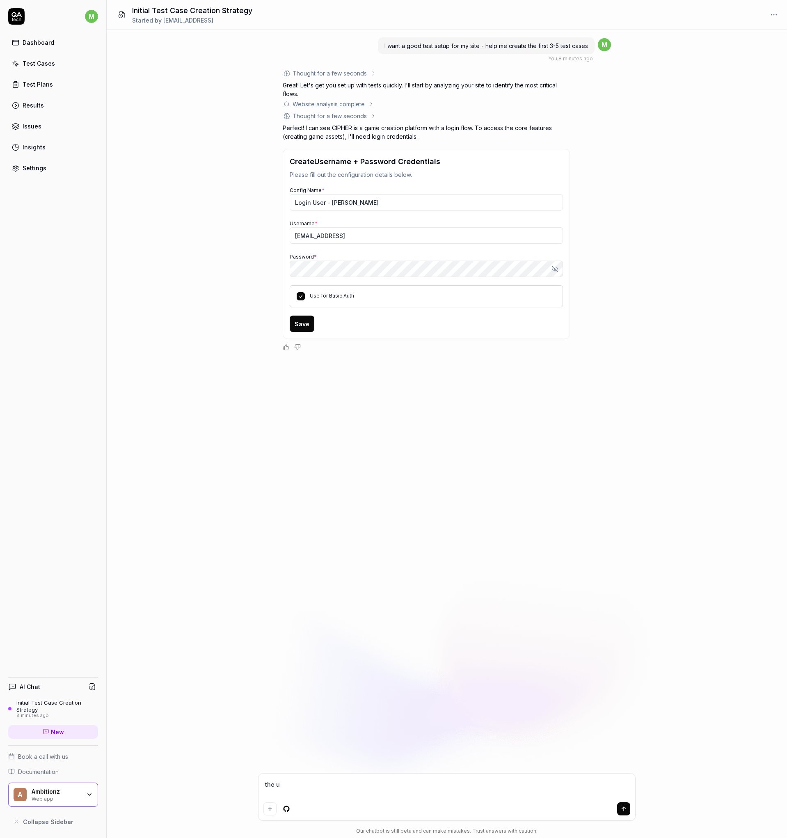
type textarea "the us"
type textarea "*"
type textarea "the use"
type textarea "*"
type textarea "the user"
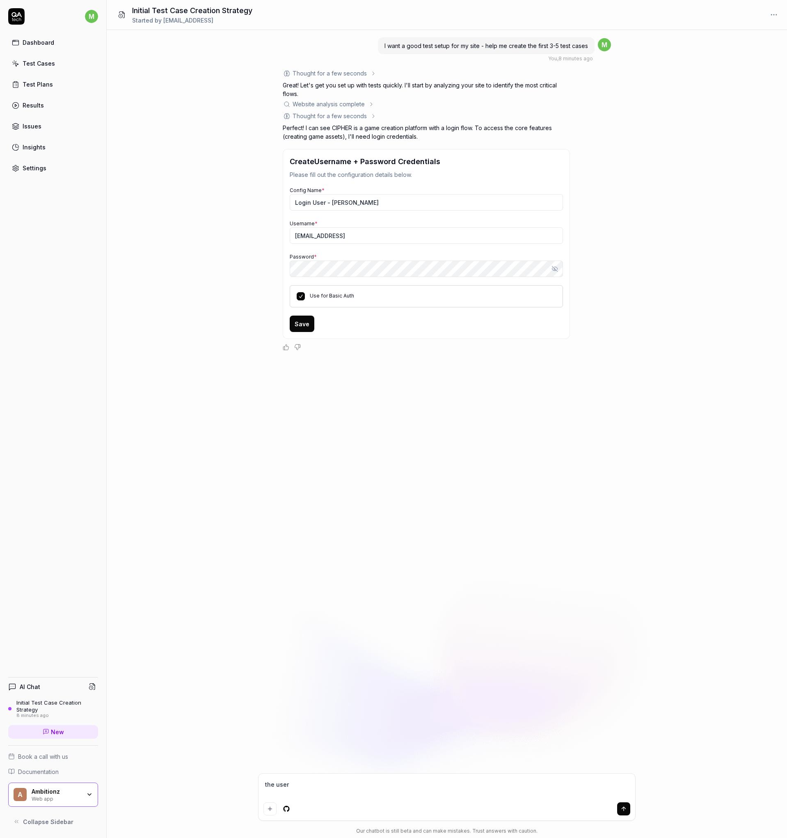
type textarea "*"
type textarea "the usern"
type textarea "*"
type textarea "the userna"
type textarea "*"
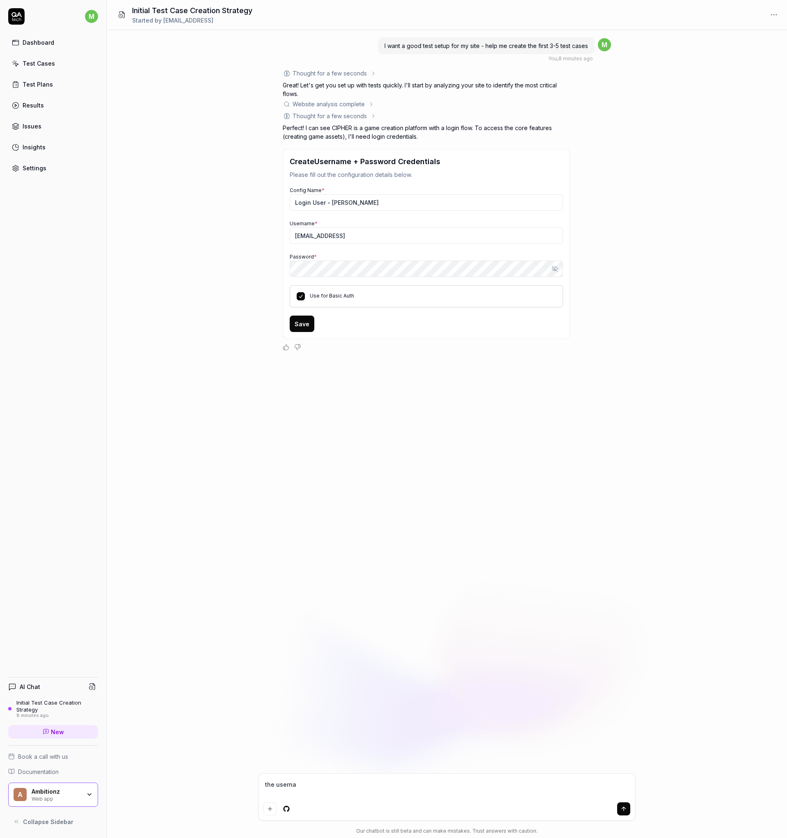
type textarea "the usernam"
type textarea "*"
type textarea "the username"
type textarea "*"
type textarea "the username"
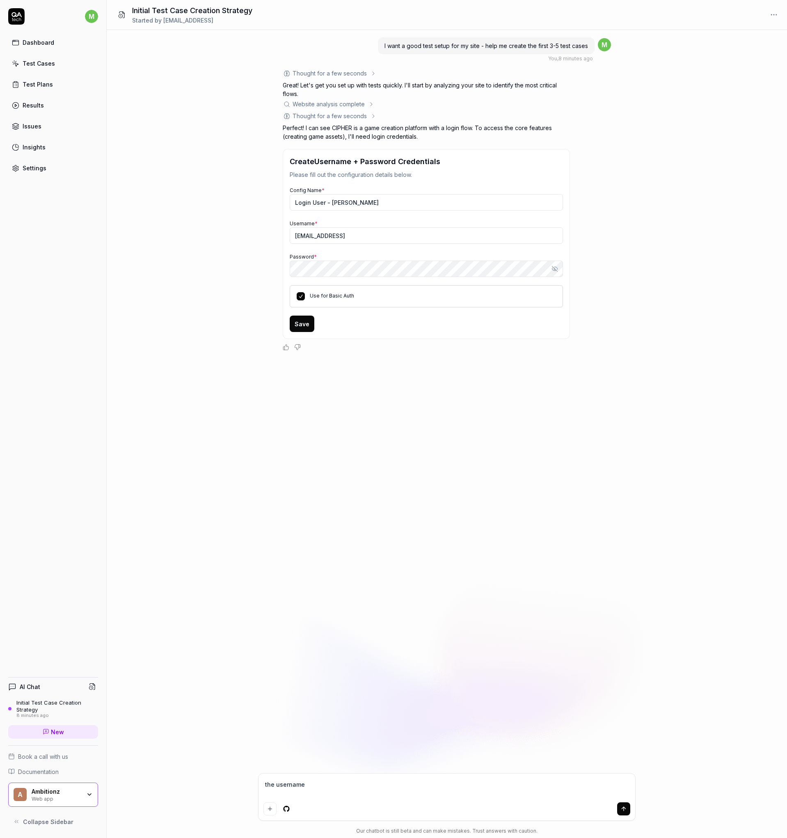
type textarea "*"
type textarea "the username a"
type textarea "*"
type textarea "the username an"
type textarea "*"
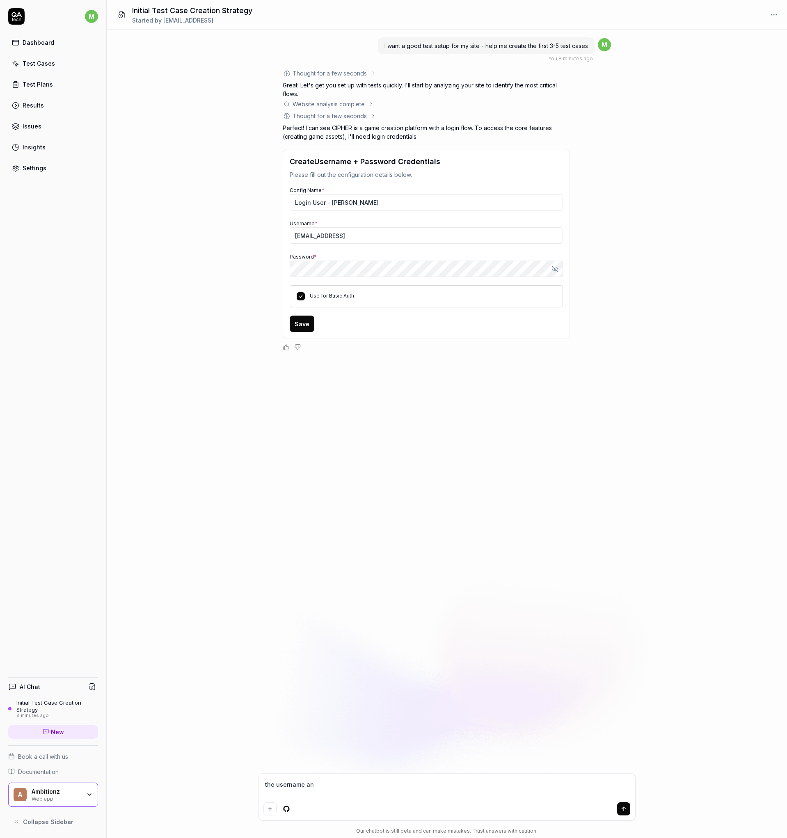
type textarea "the username and"
type textarea "*"
type textarea "the username and"
type textarea "*"
type textarea "the username and p"
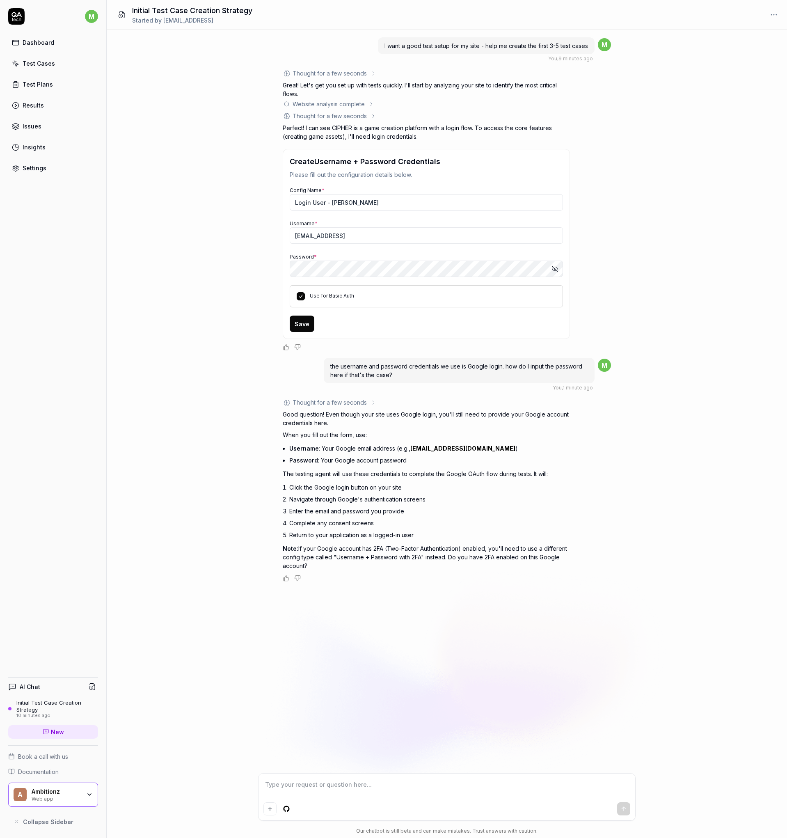
click at [557, 269] on icon "button" at bounding box center [555, 268] width 3 height 3
click at [557, 269] on icon "button" at bounding box center [554, 269] width 5 height 4
click at [305, 322] on button "Save" at bounding box center [302, 324] width 25 height 16
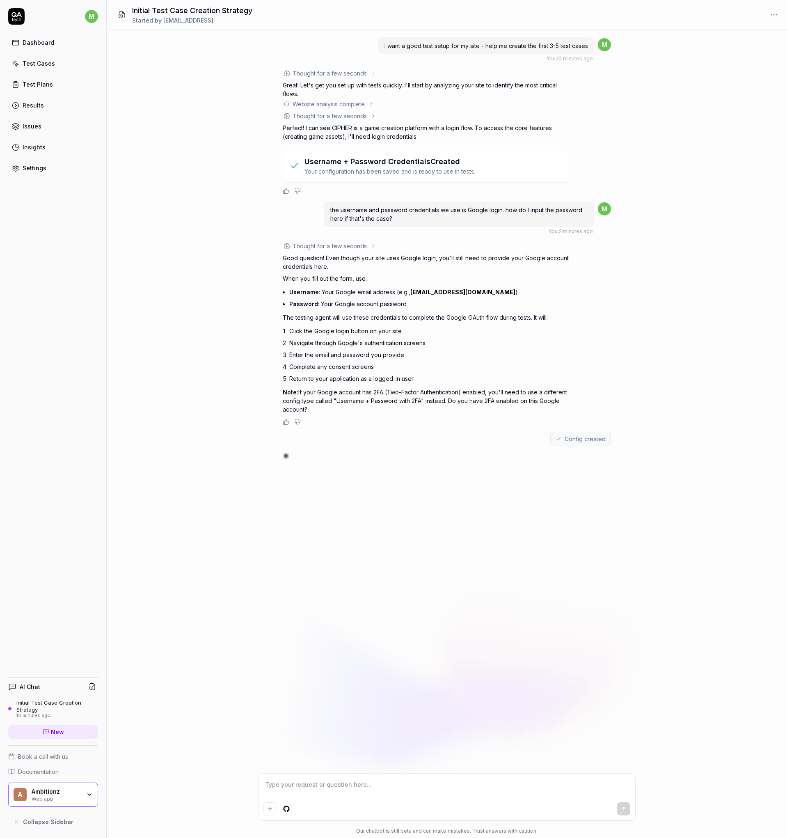
click at [706, 581] on div "I want a good test setup for my site - help me create the first 3-5 test cases …" at bounding box center [447, 401] width 680 height 743
click at [57, 706] on div "Initial Test Case Creation Strategy" at bounding box center [57, 706] width 82 height 14
click at [514, 794] on textarea at bounding box center [446, 789] width 367 height 21
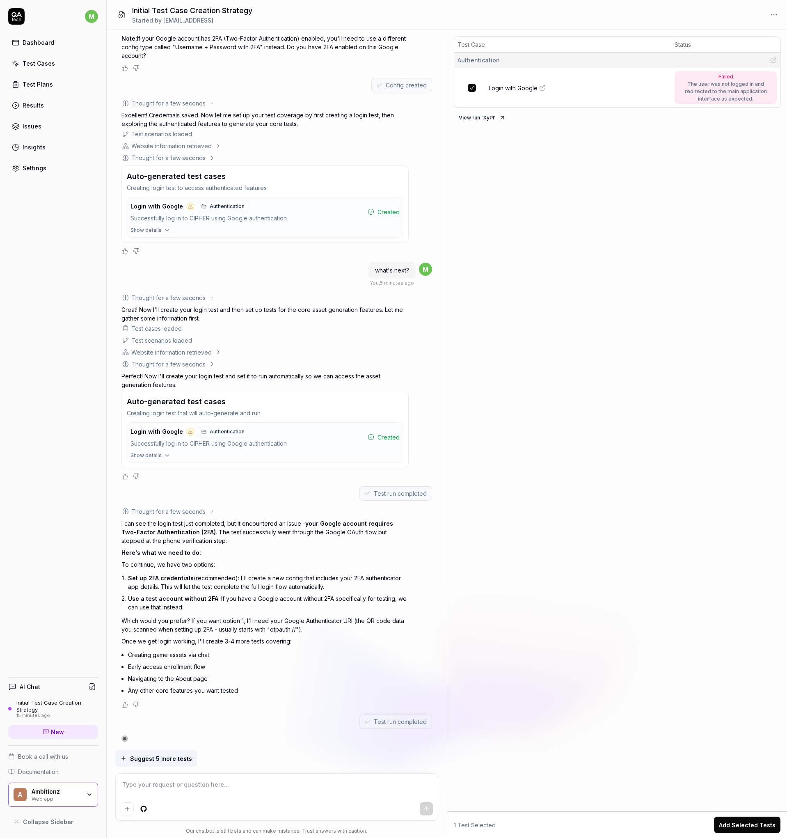
scroll to position [486, 0]
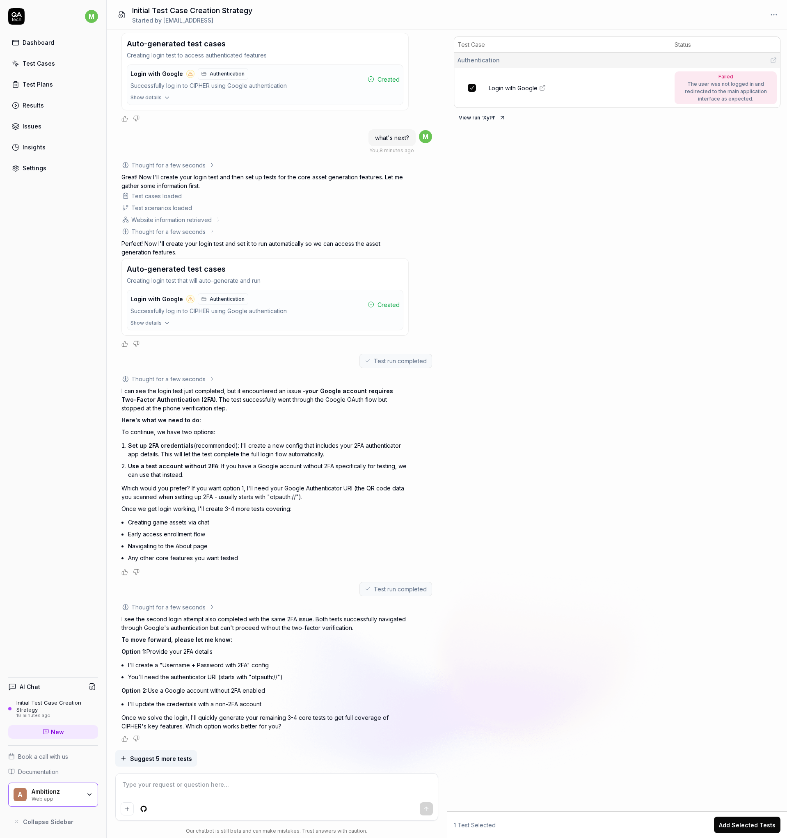
click at [250, 792] on textarea at bounding box center [277, 789] width 313 height 21
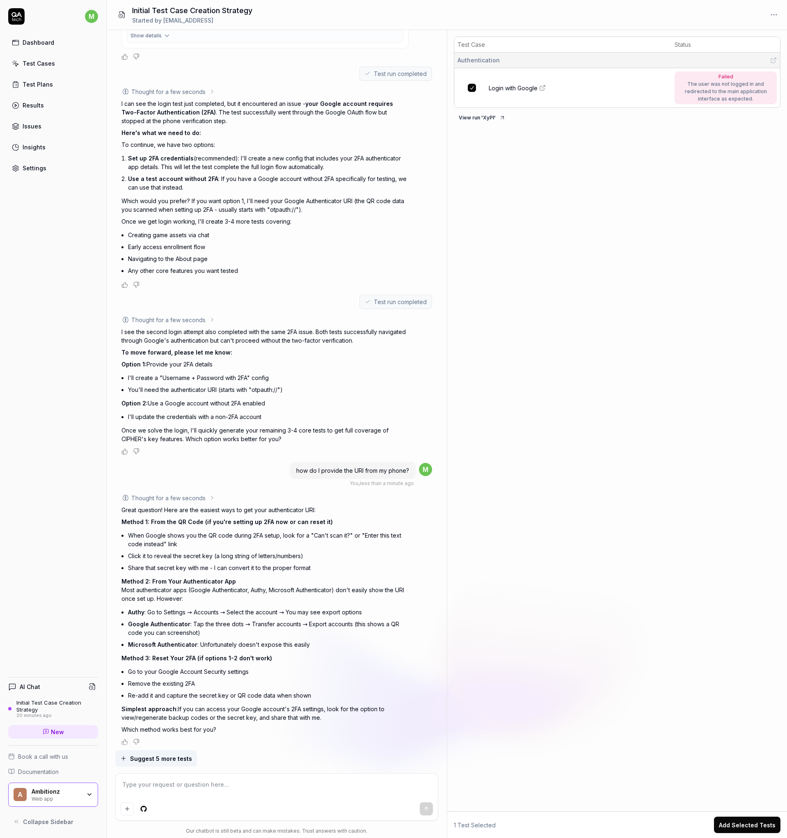
scroll to position [777, 0]
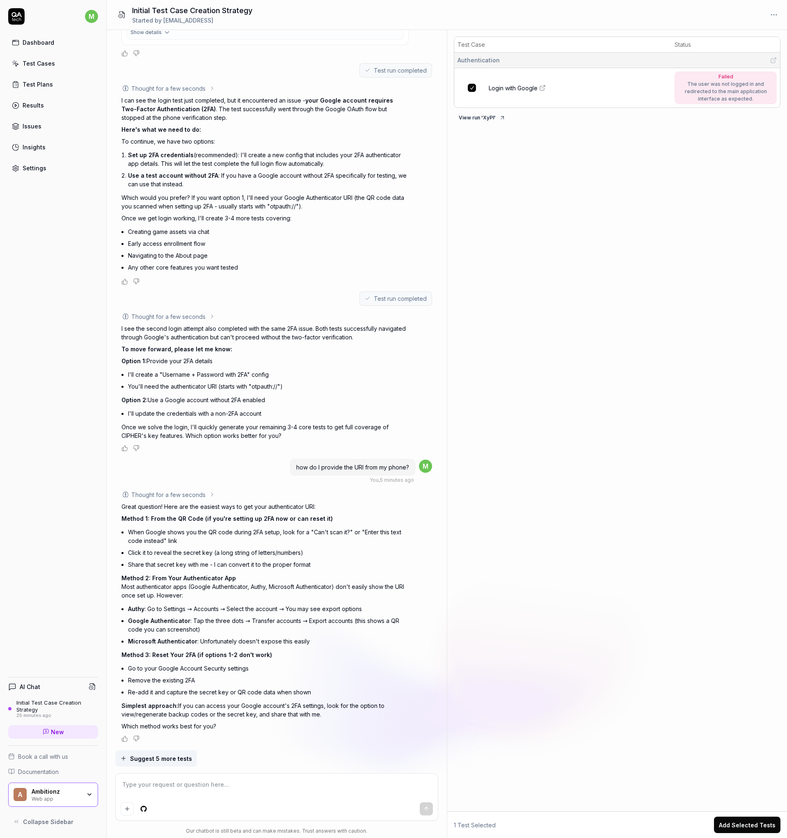
click at [284, 783] on textarea at bounding box center [277, 789] width 313 height 21
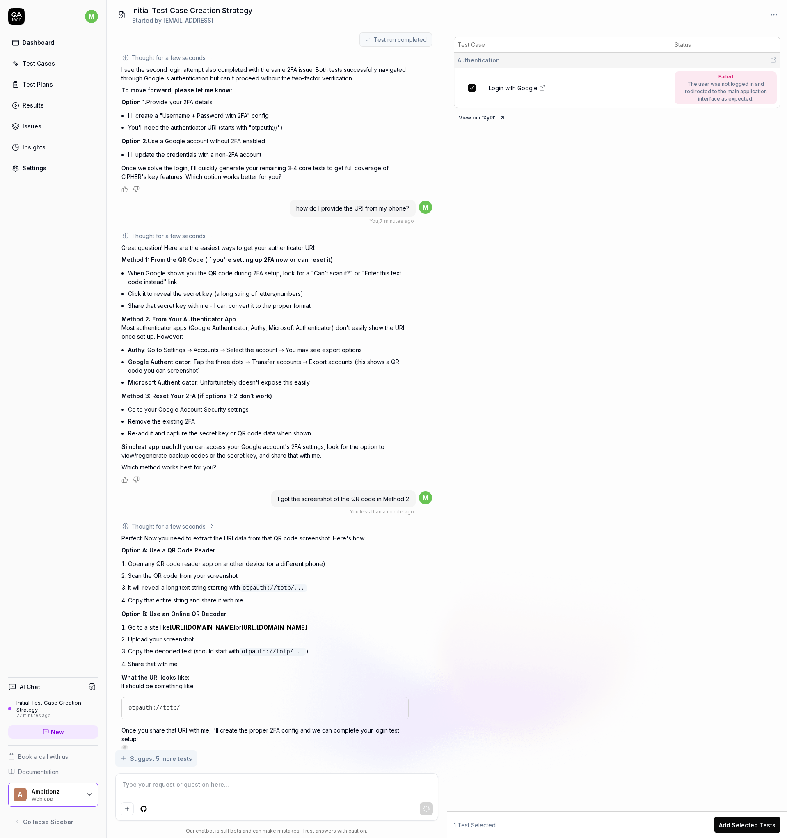
scroll to position [1048, 0]
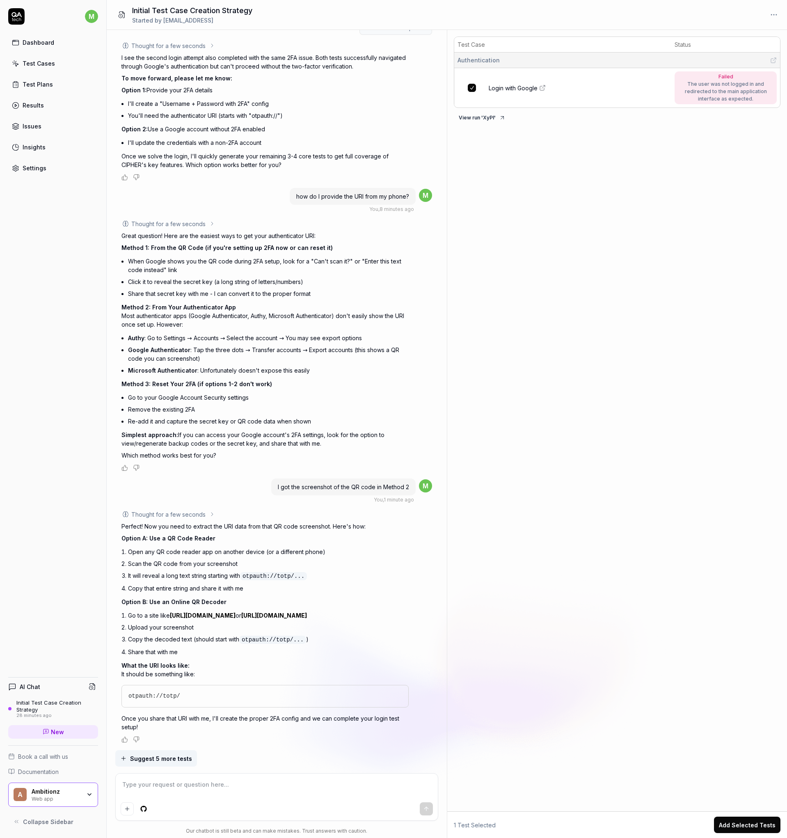
click at [227, 781] on textarea at bounding box center [277, 789] width 313 height 21
paste textarea "otpauth-migration://offline?data=CkwKFBNb7VQSfjvtvHMY4QNWmvkmTrqOEhFtYXJrQGFtYm…"
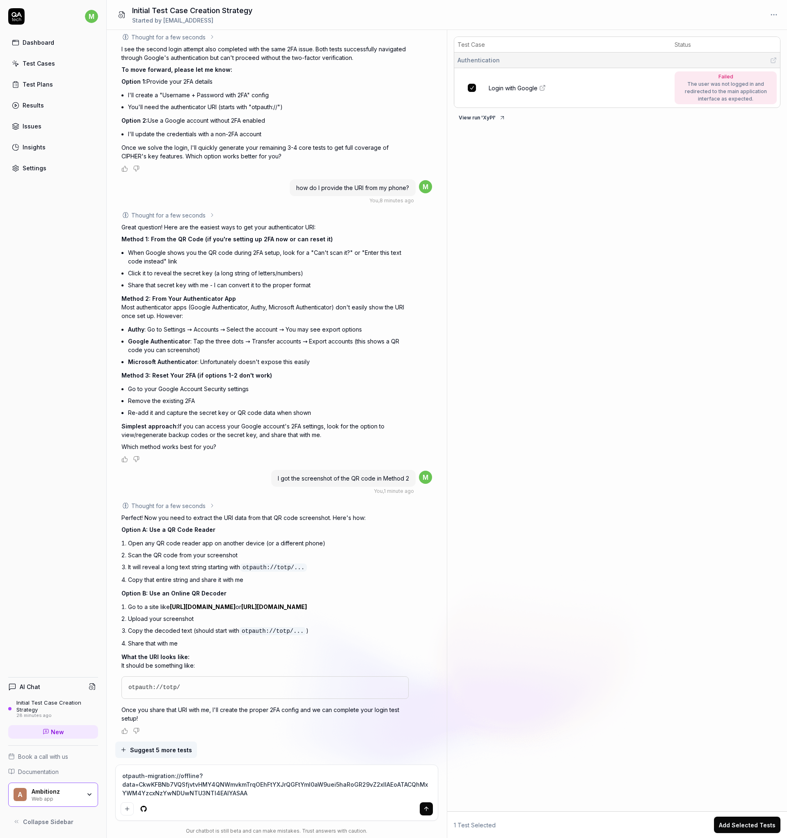
click at [424, 809] on icon "submit" at bounding box center [426, 809] width 7 height 7
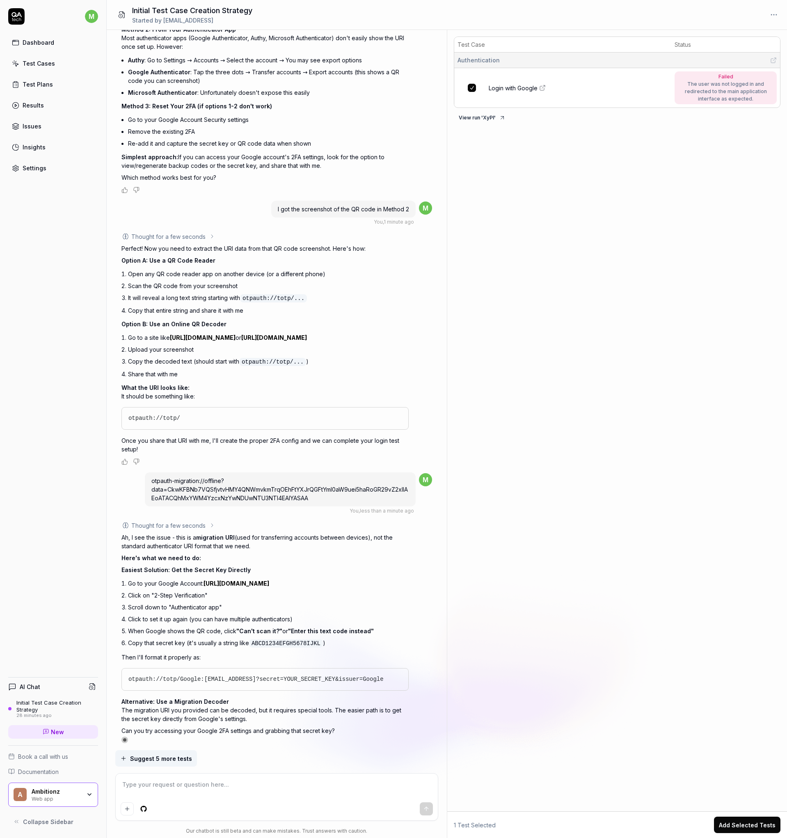
scroll to position [1329, 0]
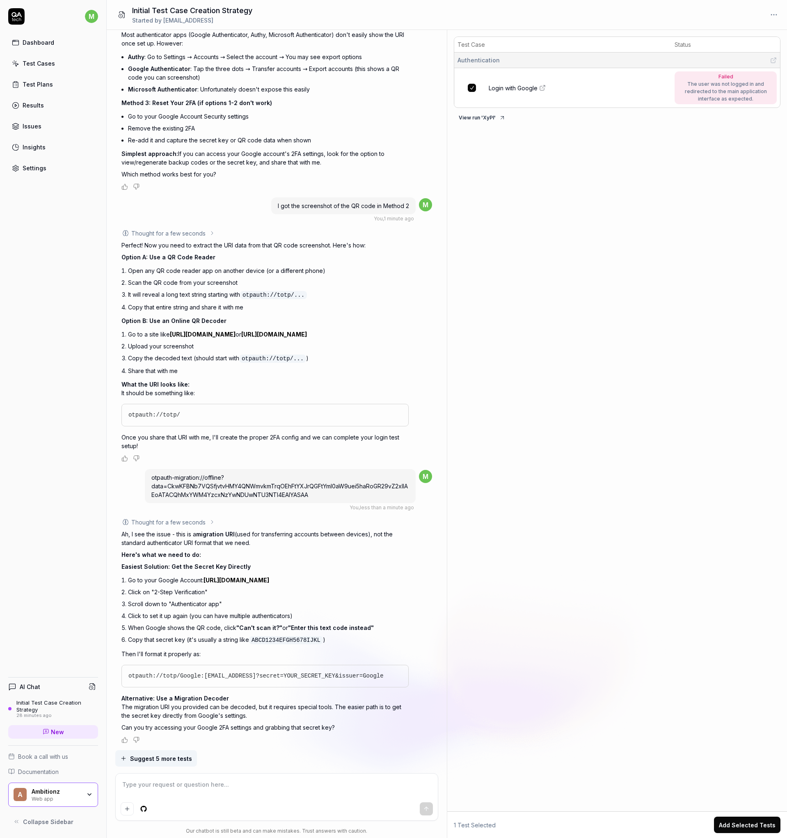
click at [269, 579] on link "[URL][DOMAIN_NAME]" at bounding box center [237, 580] width 66 height 7
click at [257, 794] on textarea at bounding box center [277, 789] width 313 height 21
paste textarea "ubow pacm x6fs g7ku e2il lbsi oz5r 6wkd"
click at [425, 807] on icon "submit" at bounding box center [426, 809] width 7 height 7
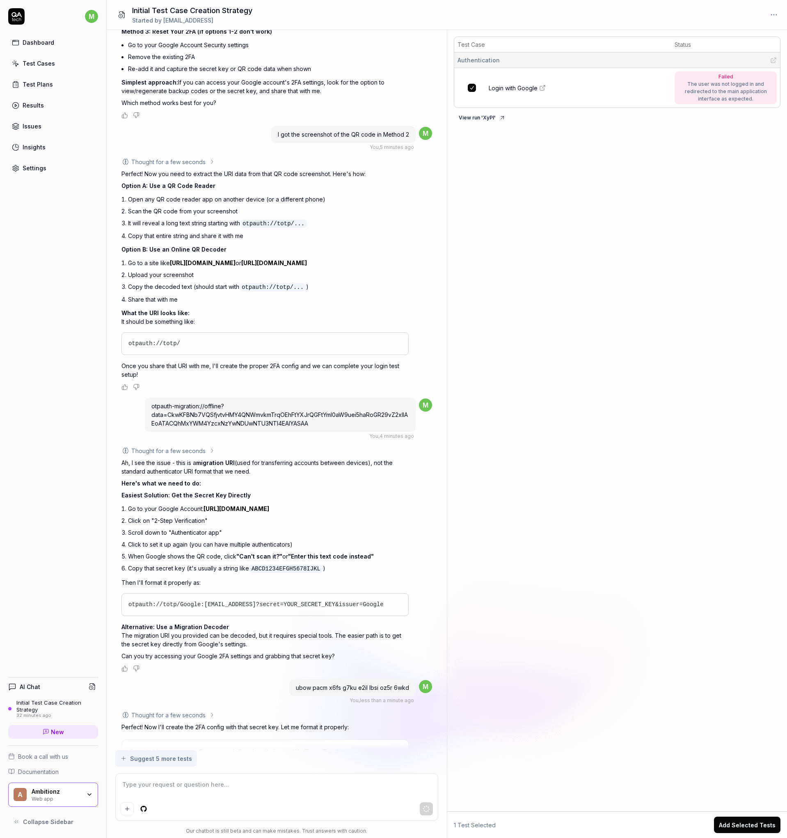
scroll to position [1620, 0]
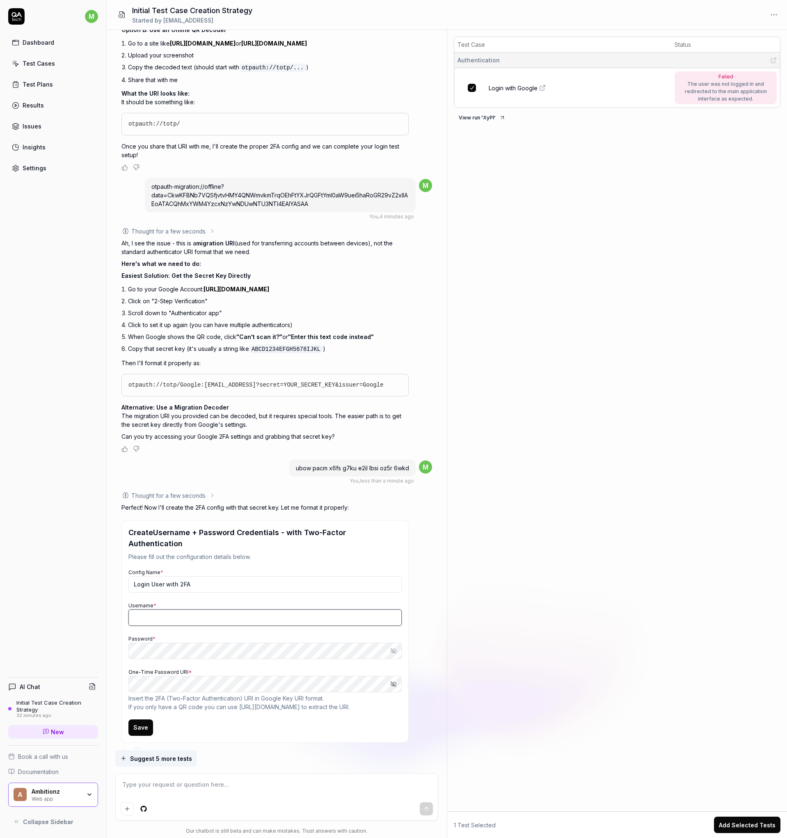
click at [370, 609] on input "Username *" at bounding box center [264, 617] width 273 height 16
click at [395, 648] on icon "button" at bounding box center [393, 651] width 7 height 7
click at [141, 719] on button "Save" at bounding box center [140, 727] width 25 height 16
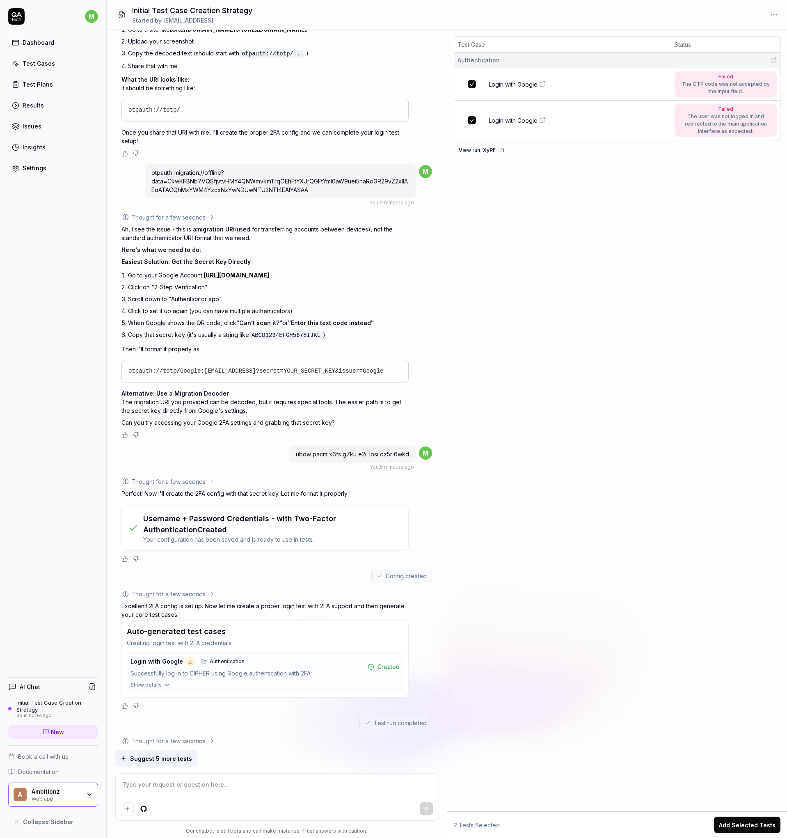
scroll to position [1876, 0]
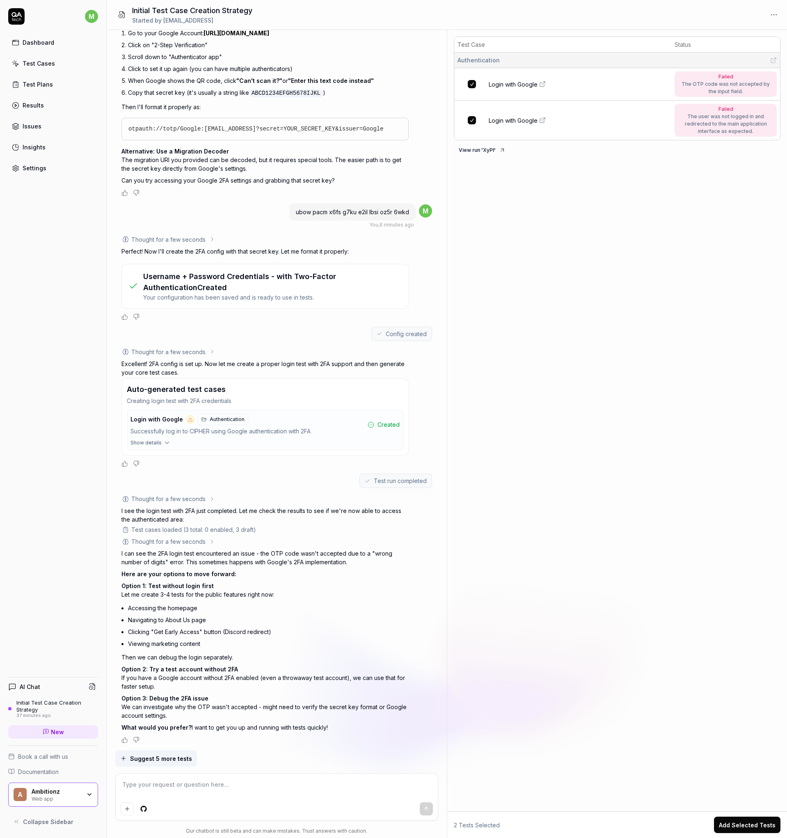
click at [213, 784] on textarea at bounding box center [277, 789] width 313 height 21
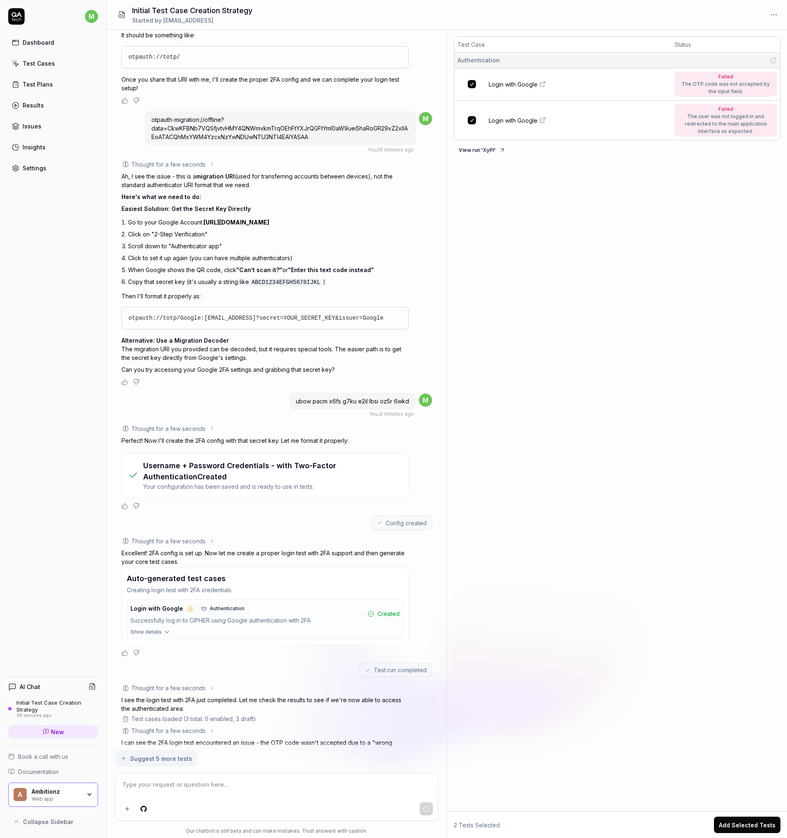
scroll to position [1744, 0]
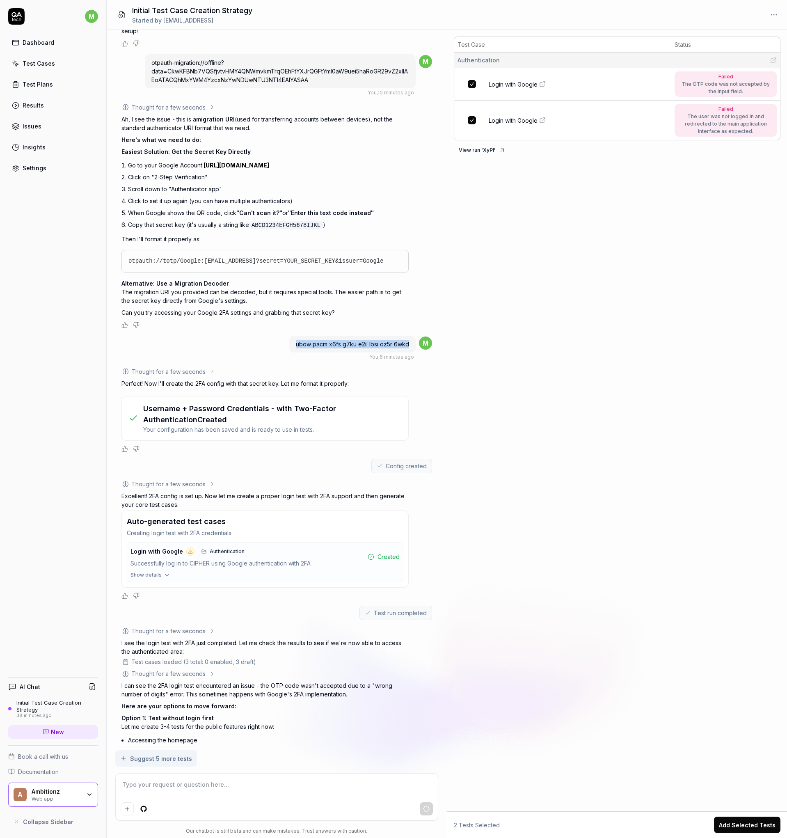
drag, startPoint x: 411, startPoint y: 343, endPoint x: 294, endPoint y: 343, distance: 117.4
click at [294, 343] on div "ubow pacm x6fs g7ku e2il lbsi oz5r 6wkd" at bounding box center [352, 344] width 126 height 17
copy span "ubow pacm x6fs g7ku e2il lbsi oz5r 6wkd"
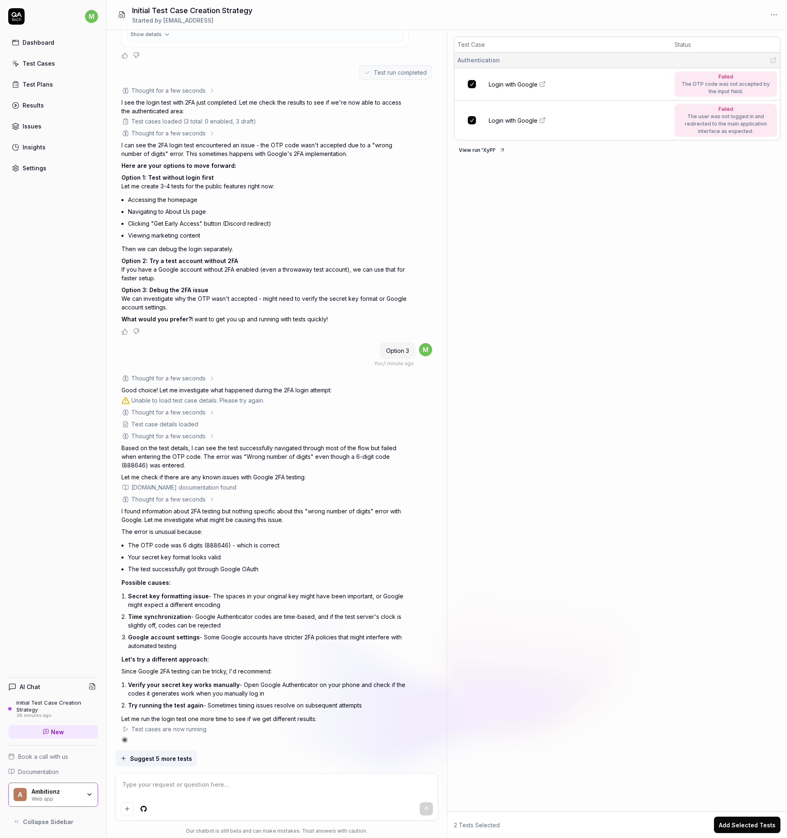
scroll to position [2288, 0]
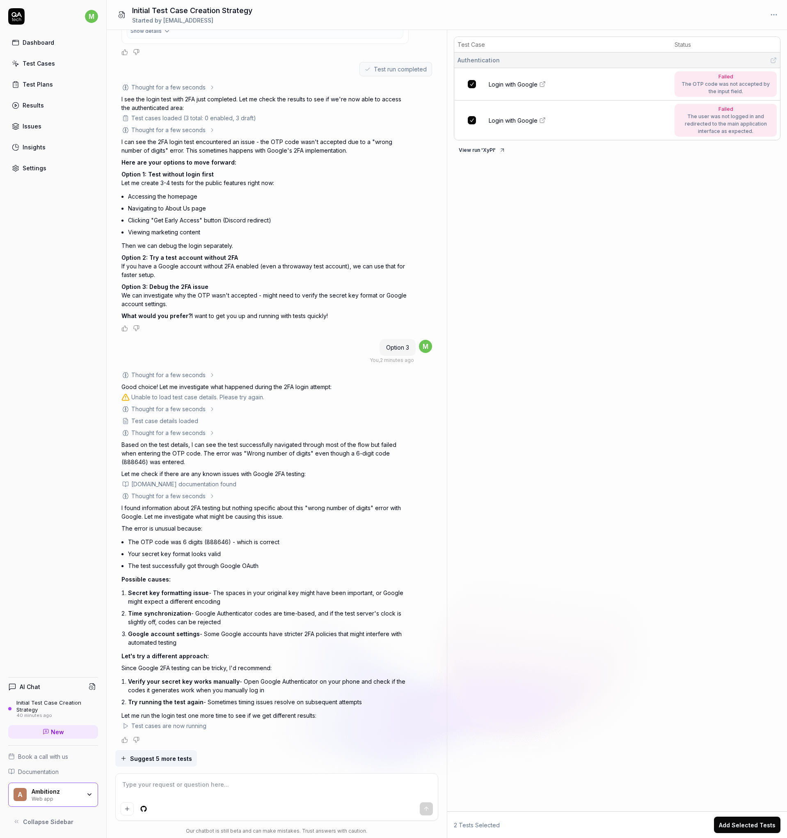
click at [191, 787] on textarea at bounding box center [277, 789] width 313 height 21
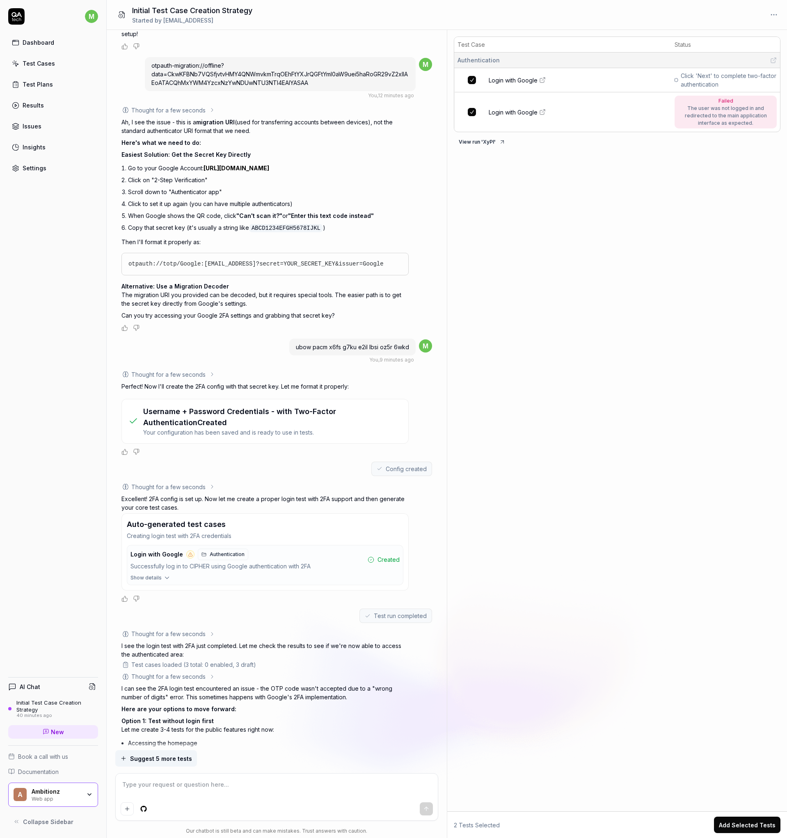
scroll to position [1700, 0]
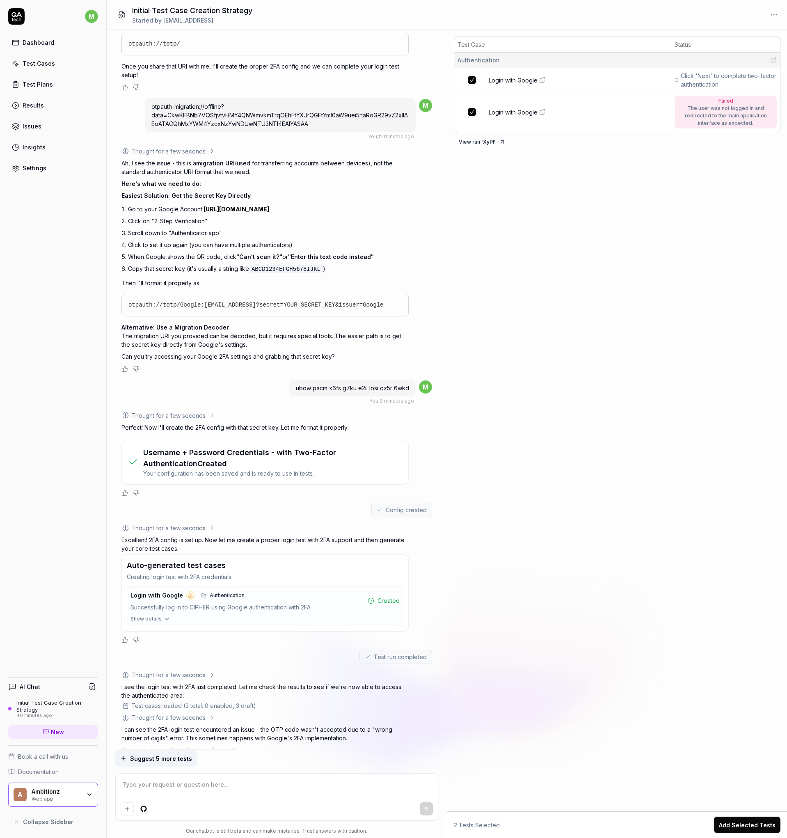
click at [269, 206] on link "[URL][DOMAIN_NAME]" at bounding box center [237, 209] width 66 height 7
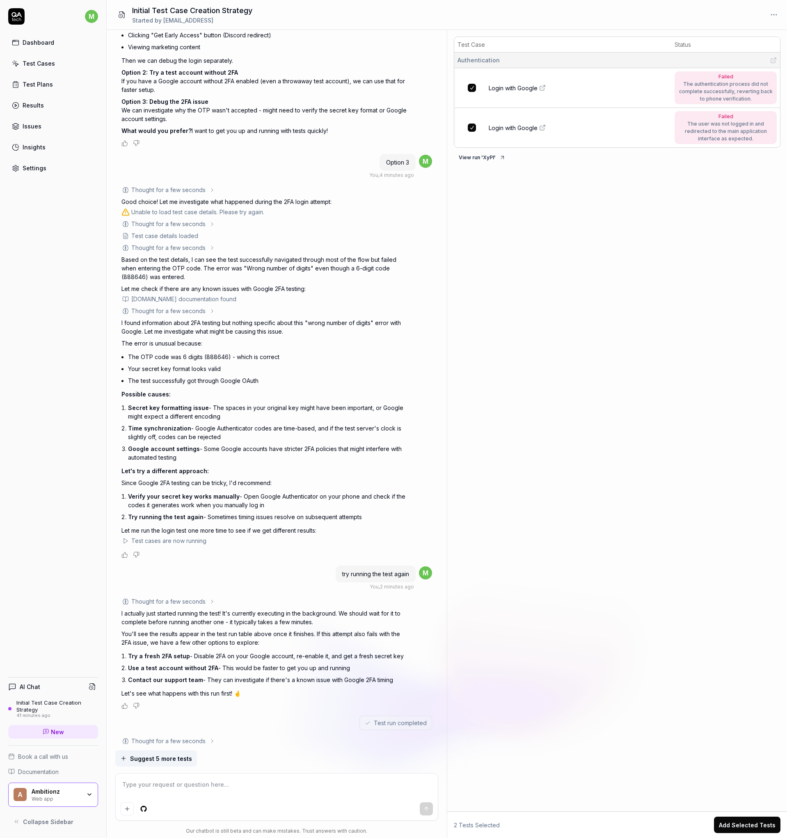
scroll to position [2712, 0]
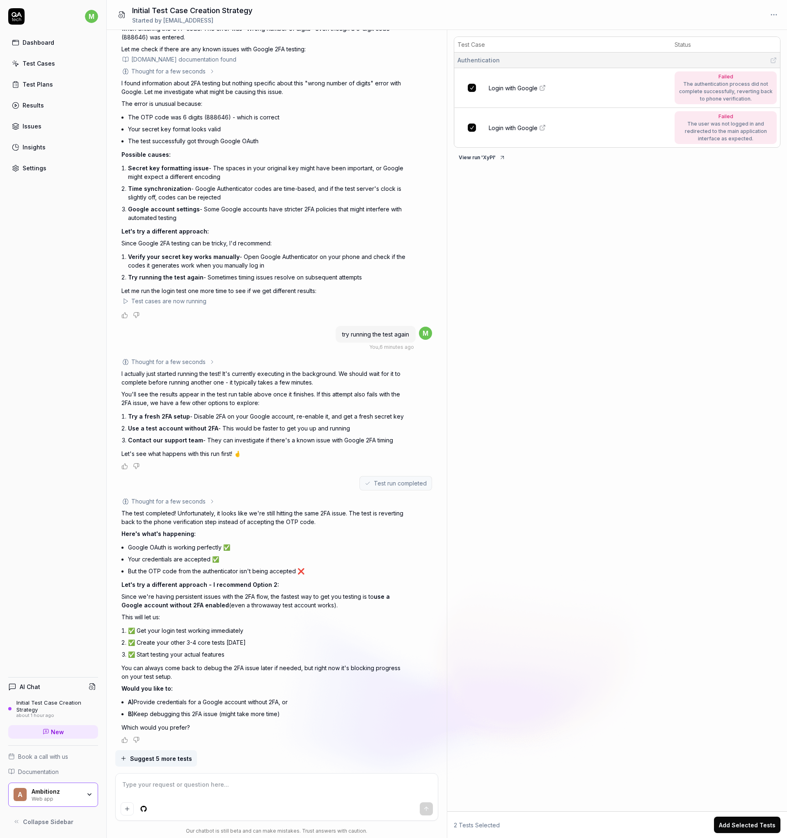
click at [292, 800] on div at bounding box center [277, 797] width 323 height 47
paste textarea "udkj czed 5l4v dcda 2nm5 e4k7 465p tyo6"
click at [427, 809] on icon "submit" at bounding box center [426, 809] width 7 height 7
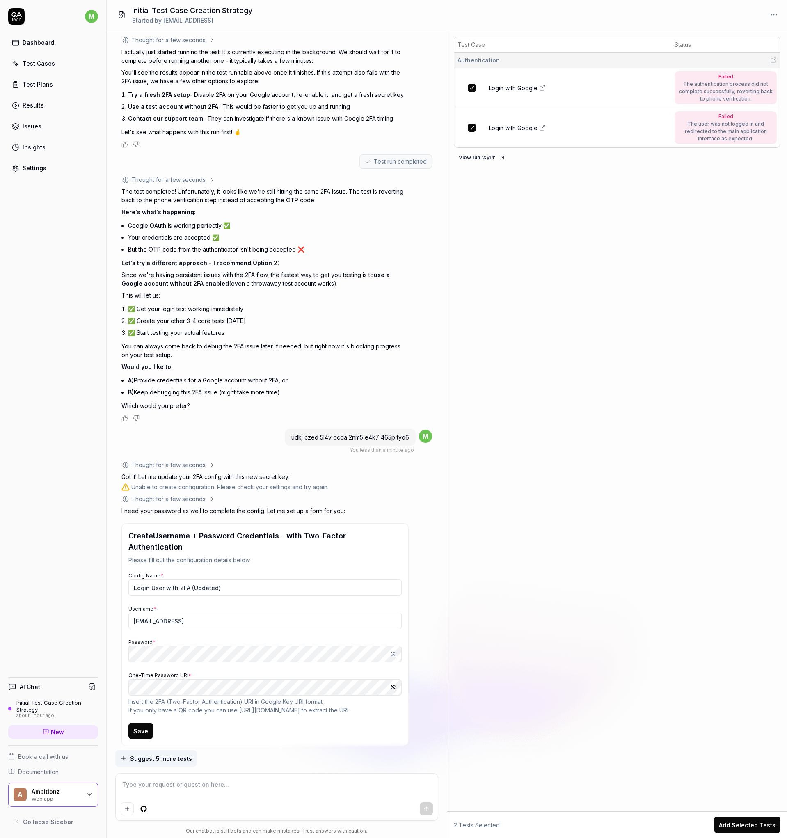
scroll to position [3038, 0]
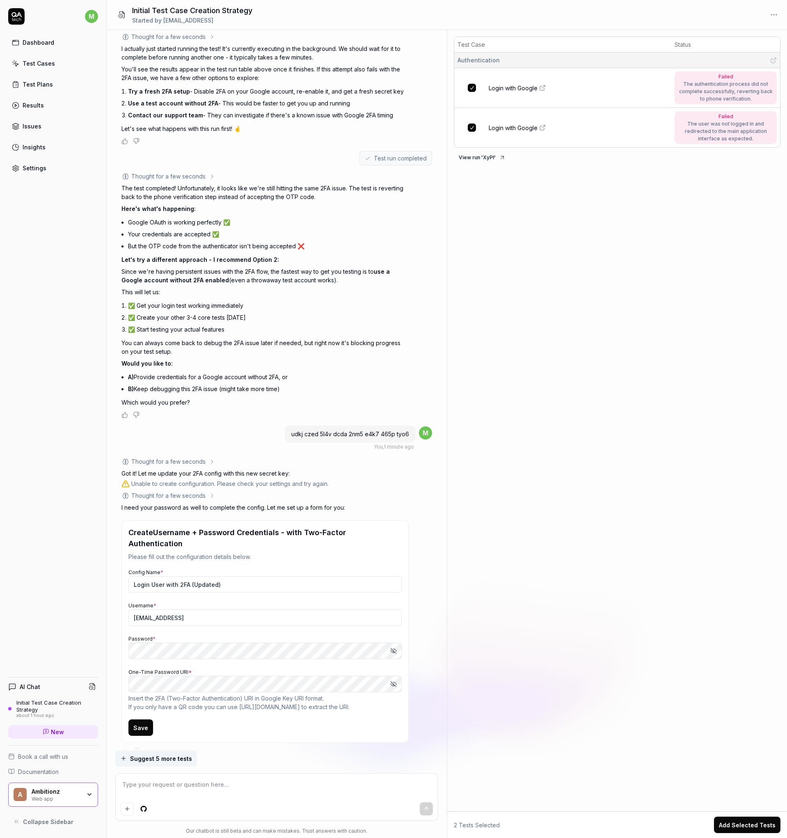
click at [134, 719] on button "Save" at bounding box center [140, 727] width 25 height 16
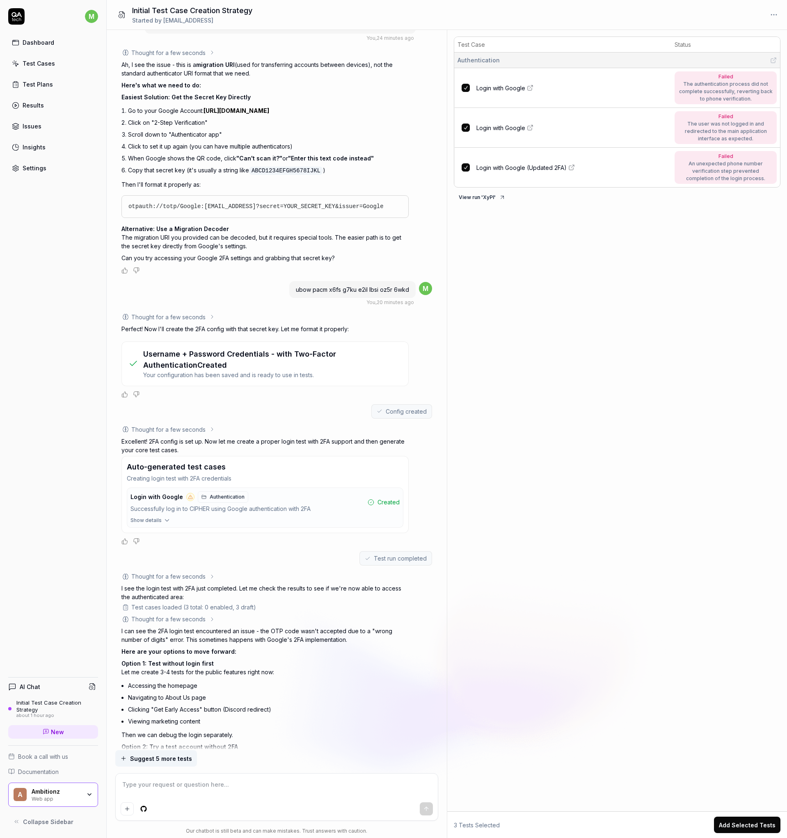
scroll to position [1710, 0]
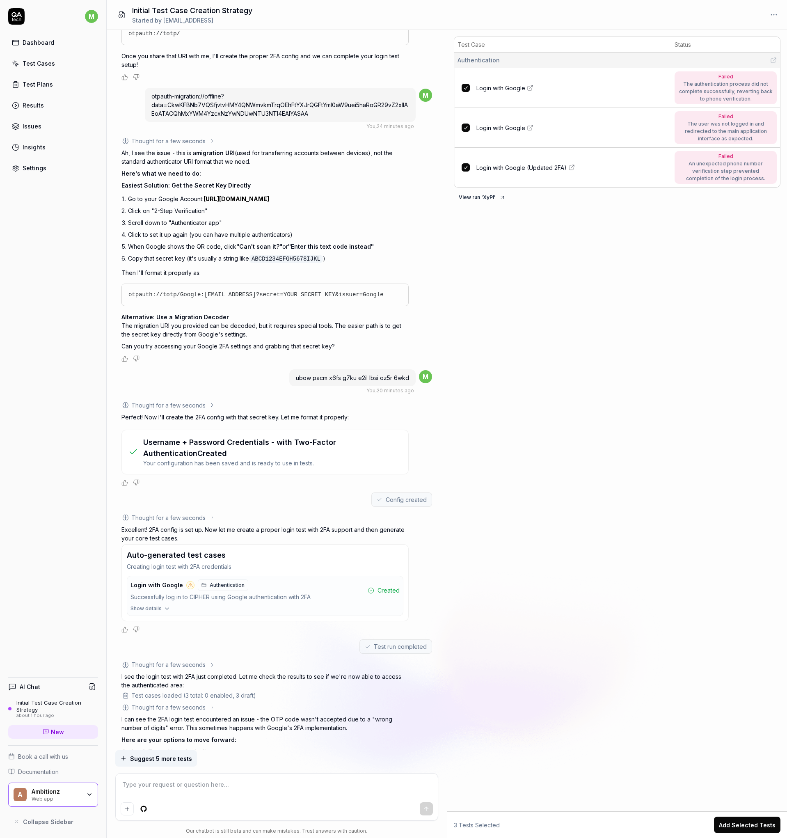
click at [231, 197] on link "[URL][DOMAIN_NAME]" at bounding box center [237, 198] width 66 height 7
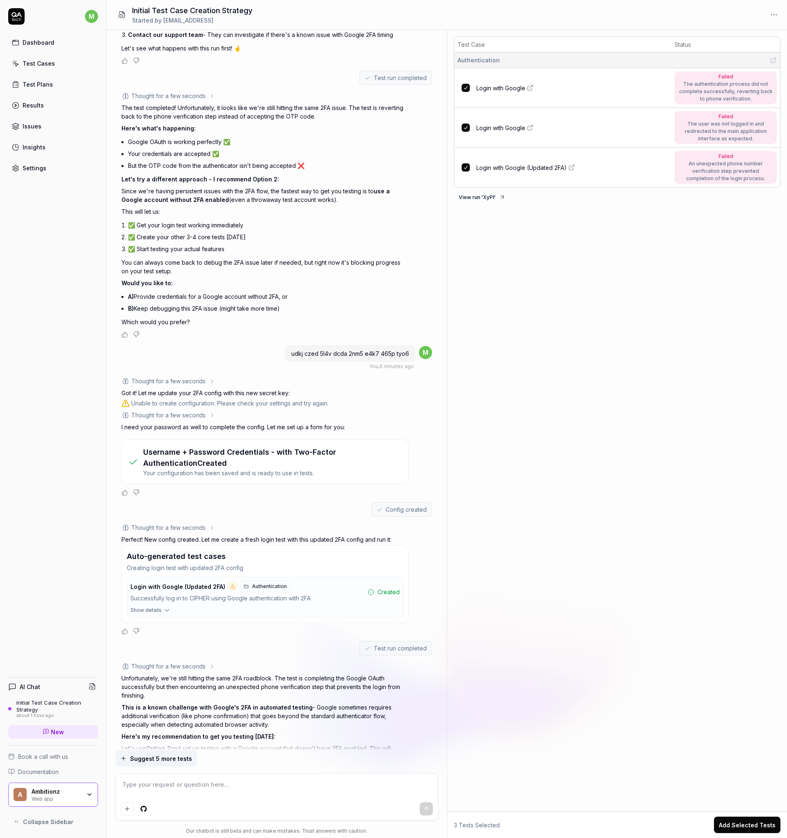
scroll to position [3270, 0]
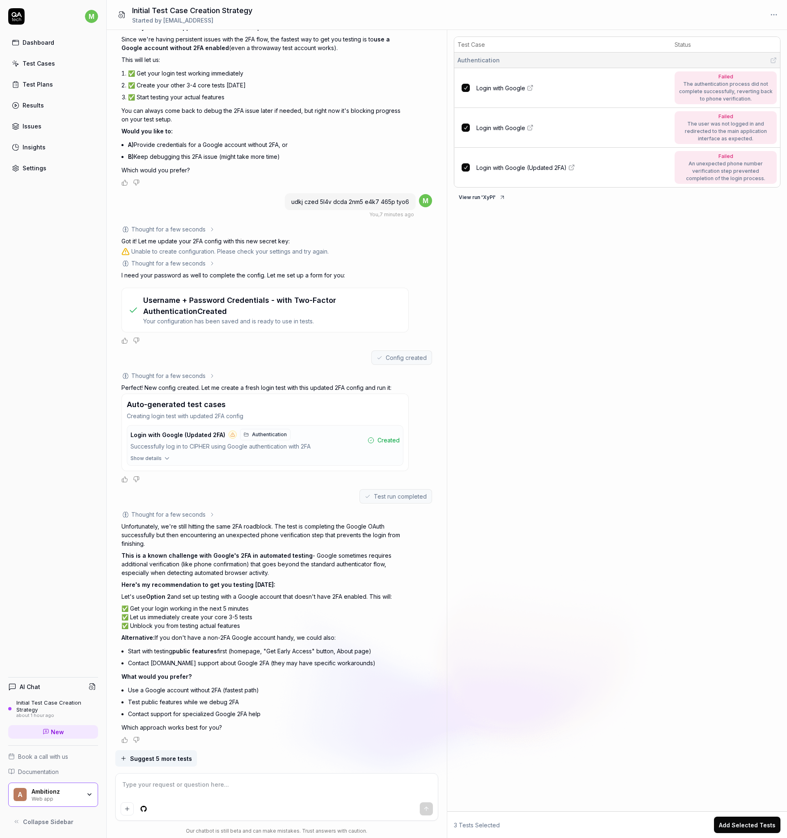
click at [332, 788] on textarea at bounding box center [277, 789] width 313 height 21
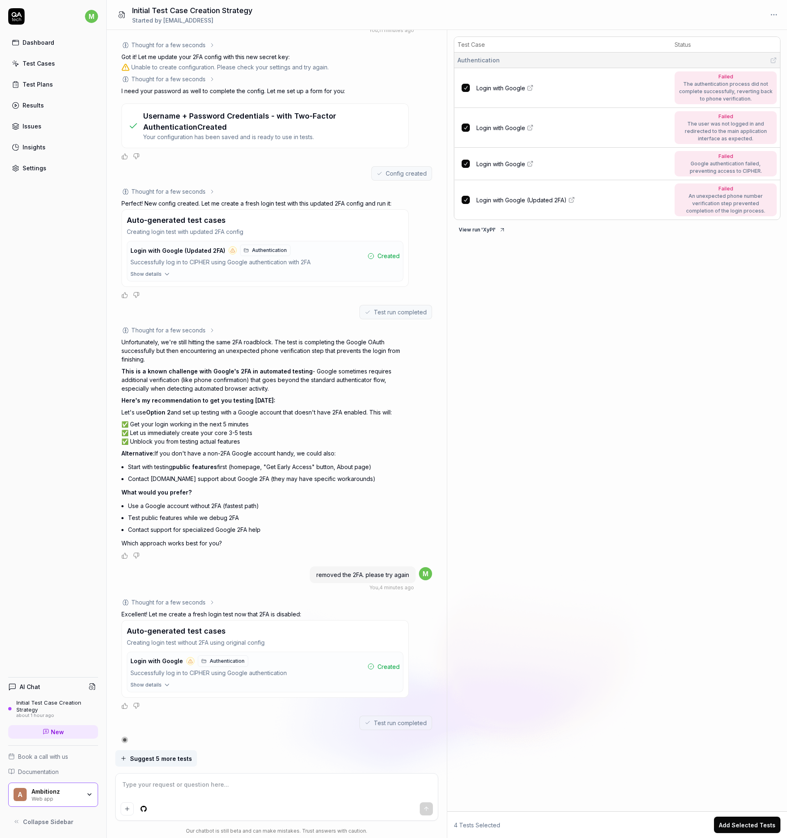
scroll to position [3684, 0]
